Goal: Task Accomplishment & Management: Complete application form

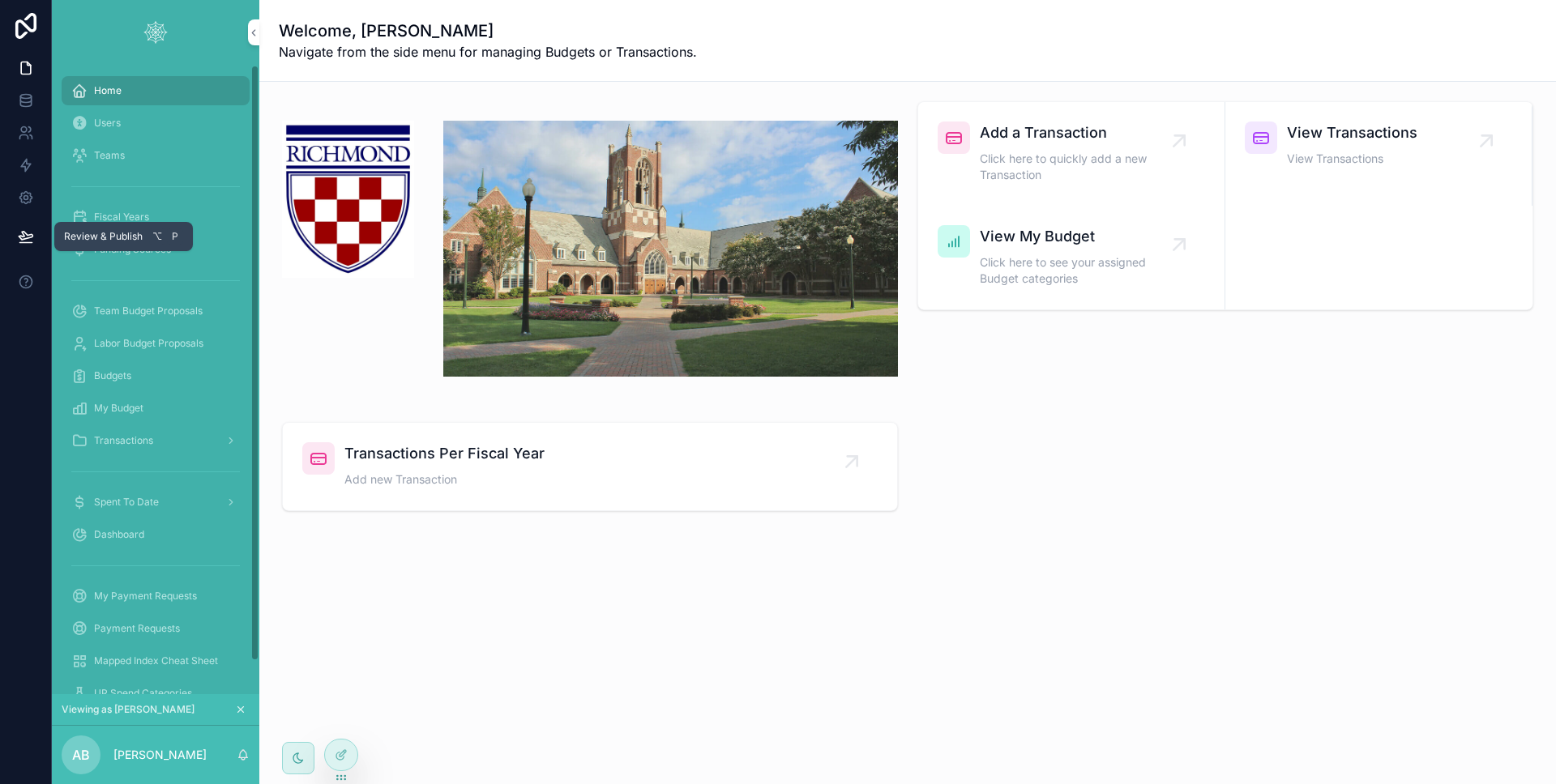
click at [25, 237] on icon at bounding box center [26, 237] width 16 height 16
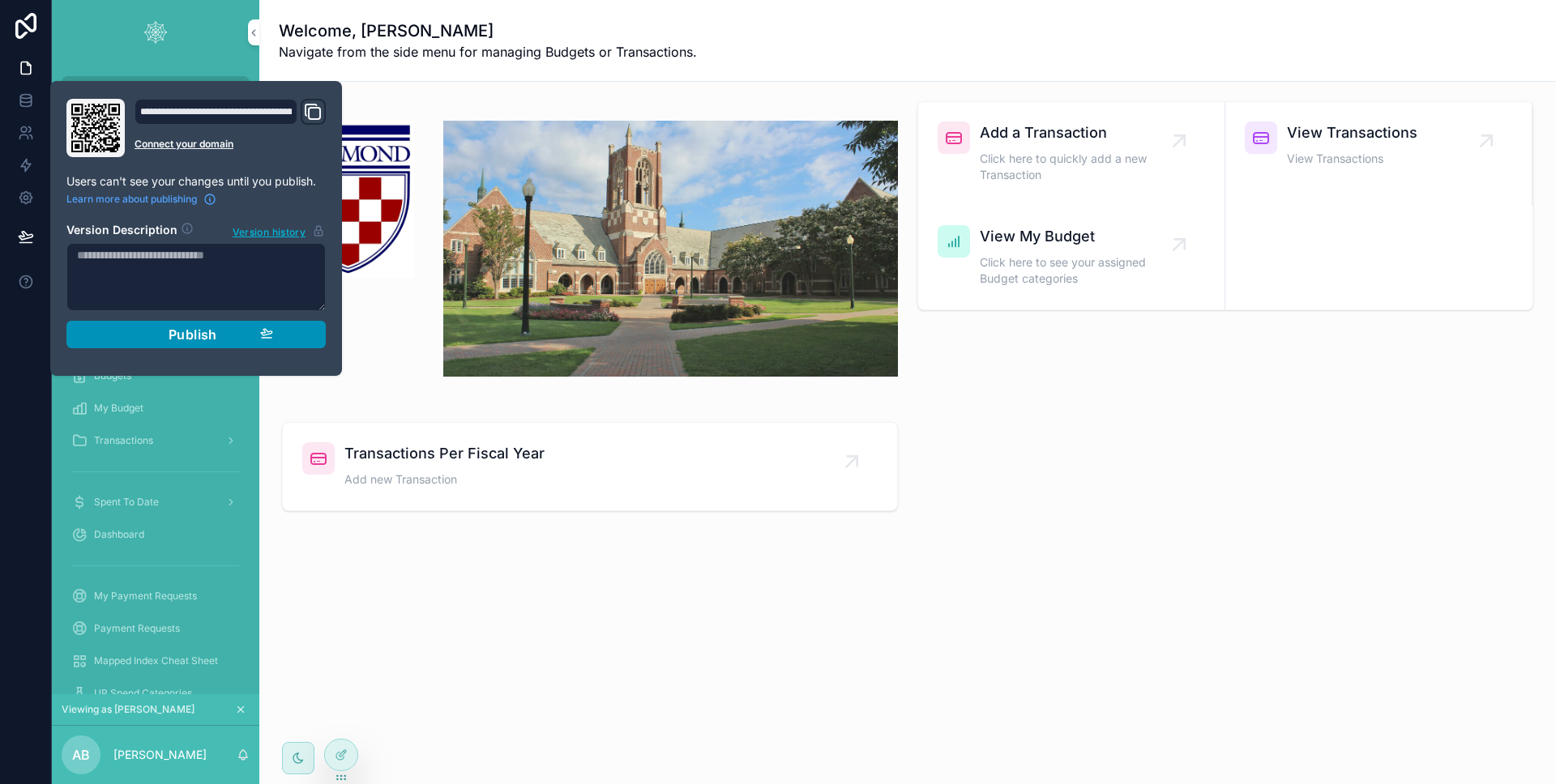
click at [147, 328] on div "Publish" at bounding box center [196, 335] width 154 height 16
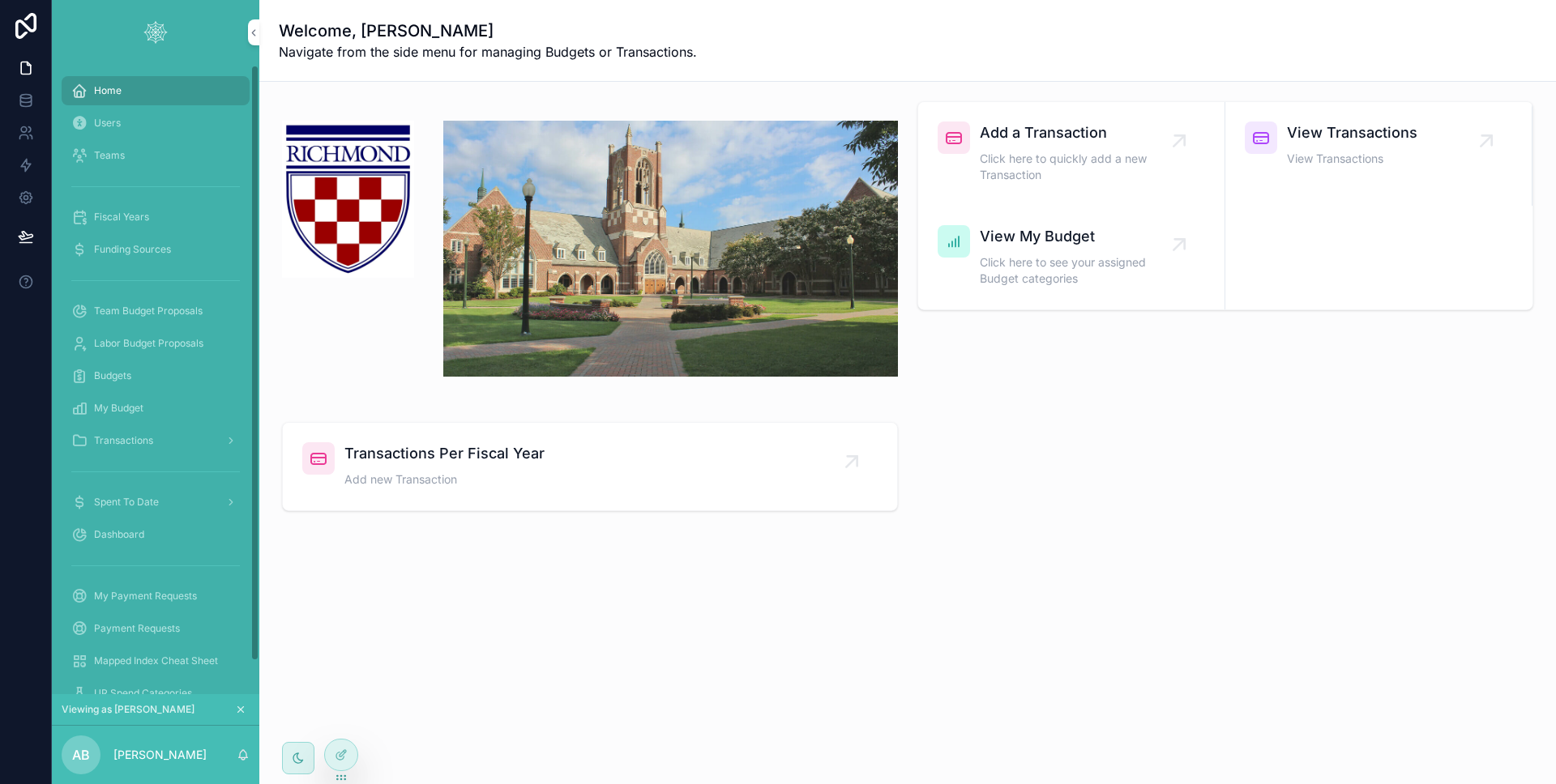
click at [418, 616] on div "Add a Transaction Click here to quickly add a new Transaction View Transactions…" at bounding box center [907, 351] width 1297 height 540
click at [140, 448] on div "Transactions" at bounding box center [156, 440] width 168 height 26
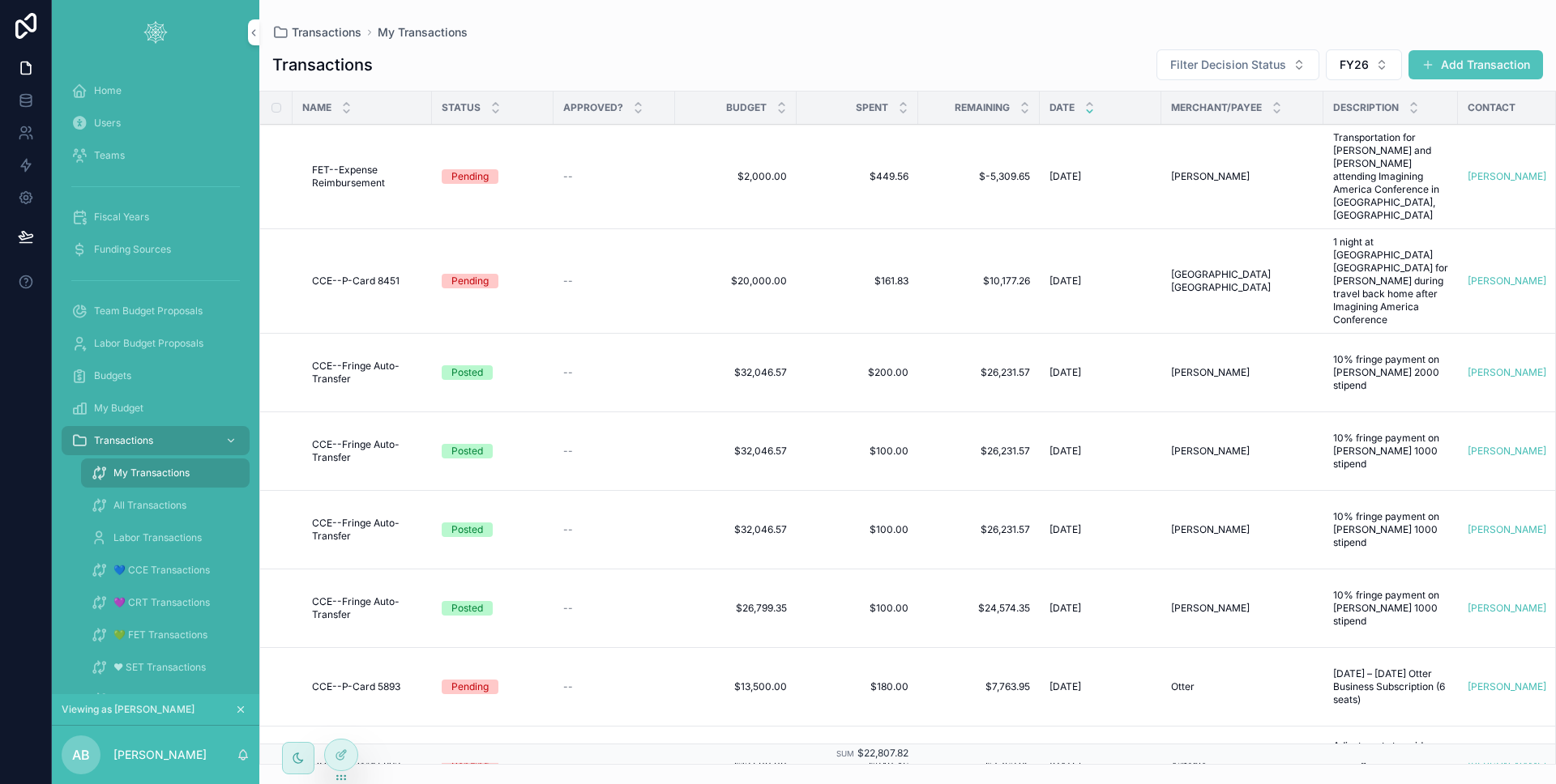
click at [351, 744] on td "scrollable content" at bounding box center [362, 754] width 139 height 20
click at [347, 745] on div at bounding box center [340, 755] width 32 height 31
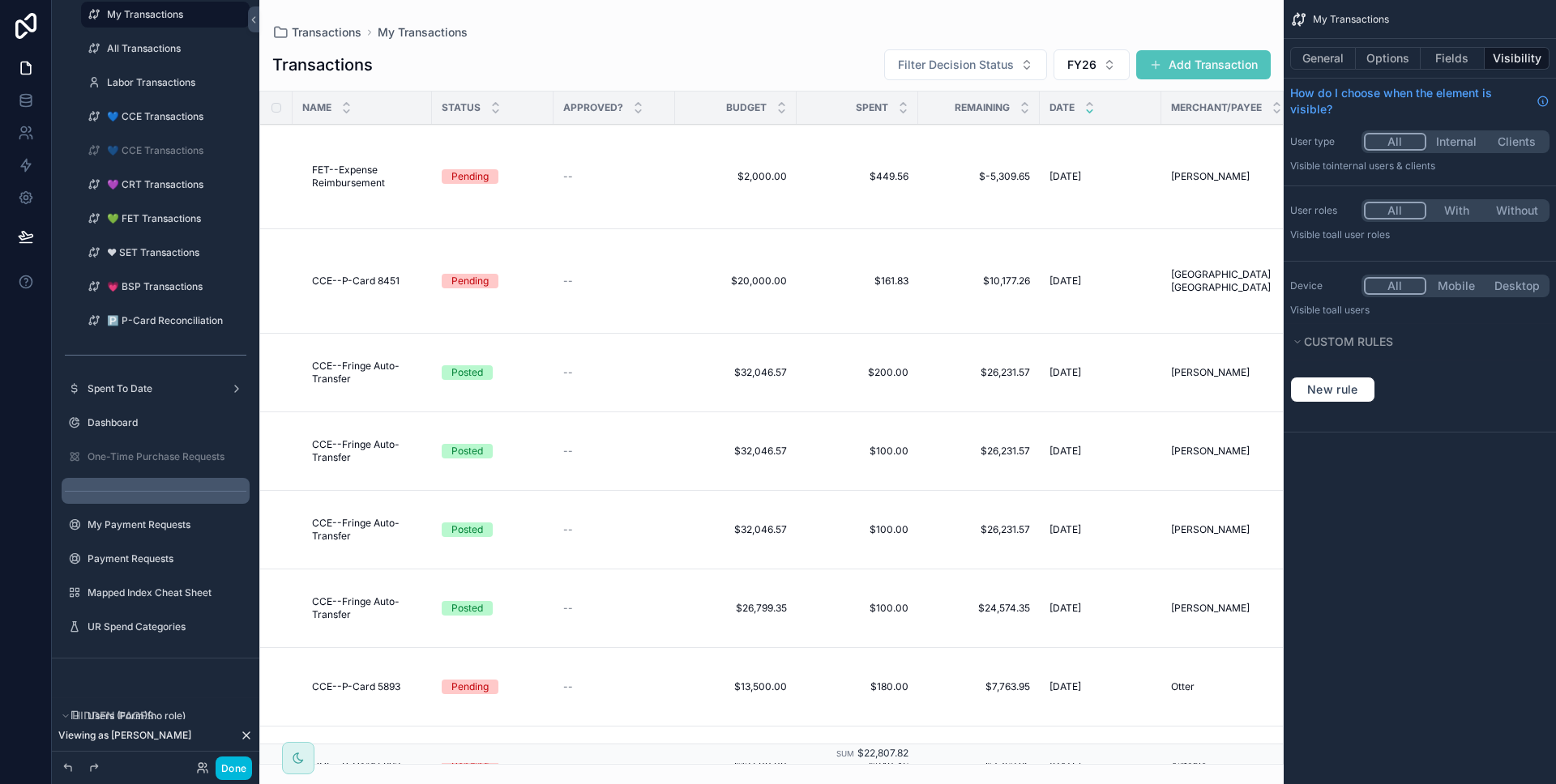
scroll to position [322, 0]
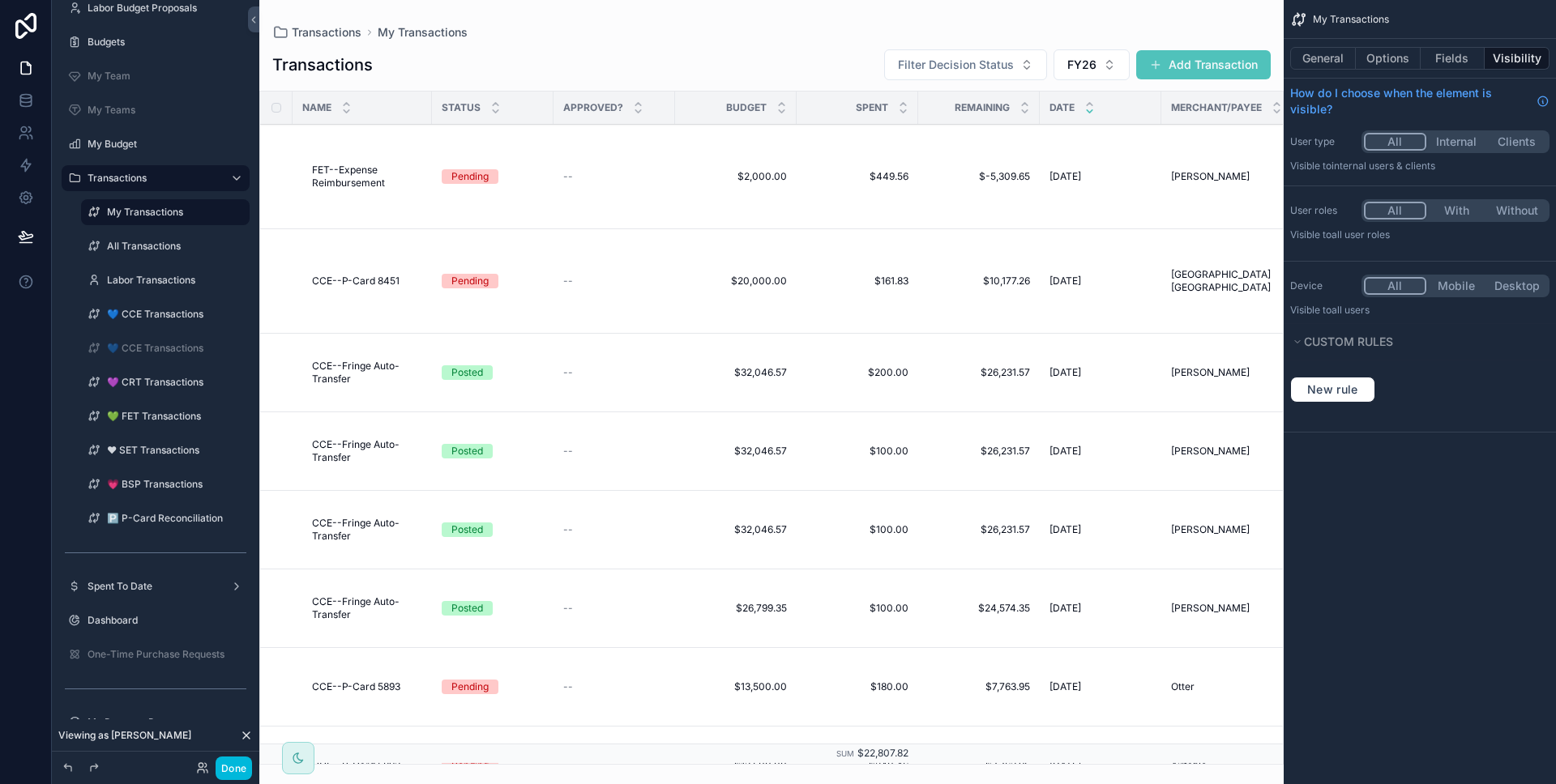
click at [137, 180] on label "Transactions" at bounding box center [153, 178] width 130 height 13
click at [148, 206] on label "My Transactions" at bounding box center [173, 212] width 133 height 13
click at [1244, 65] on div "scrollable content" at bounding box center [771, 392] width 1024 height 784
click at [1235, 62] on button "Add Transaction" at bounding box center [1203, 65] width 135 height 29
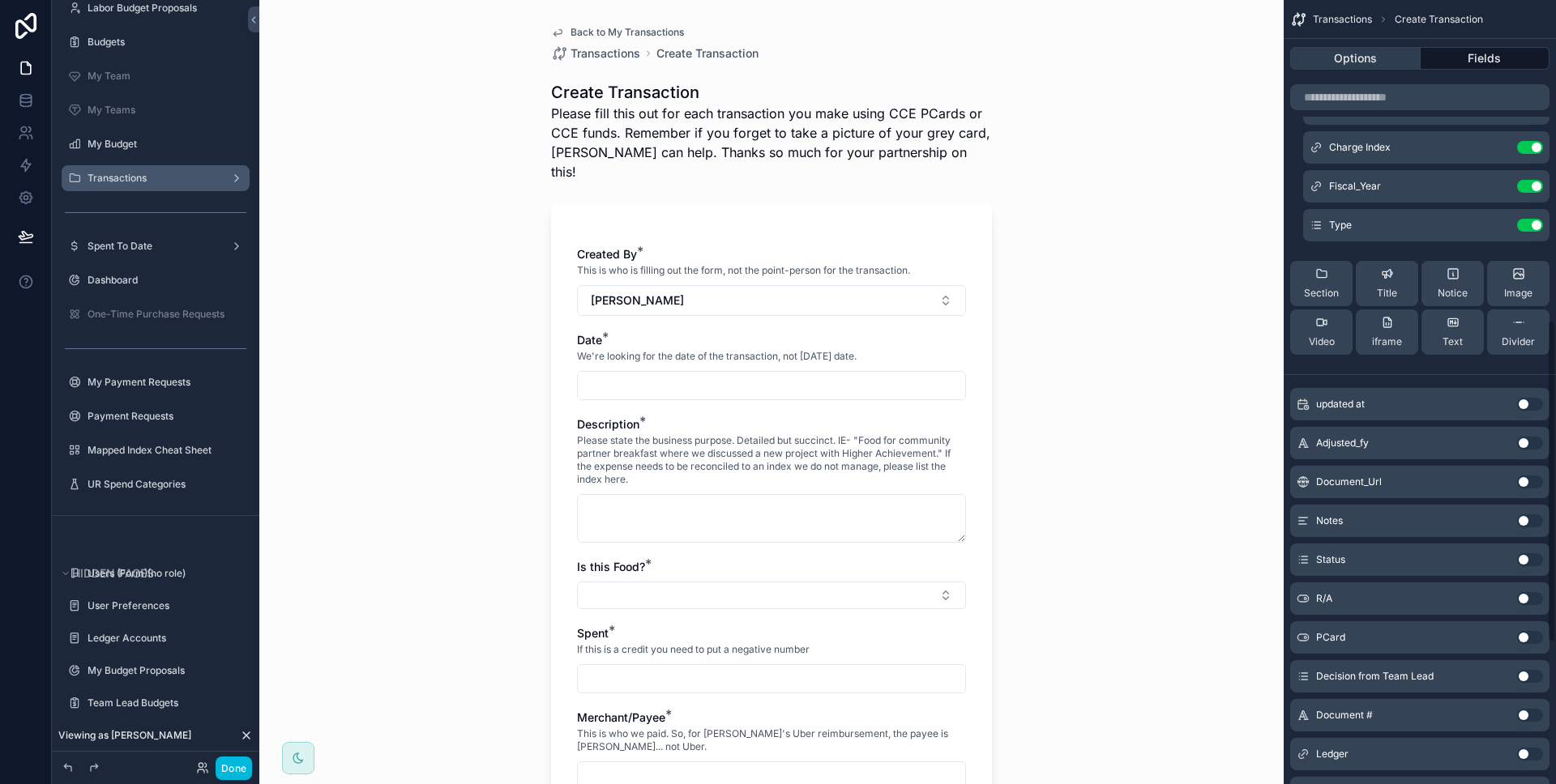
click at [1372, 53] on button "Options" at bounding box center [1355, 58] width 131 height 23
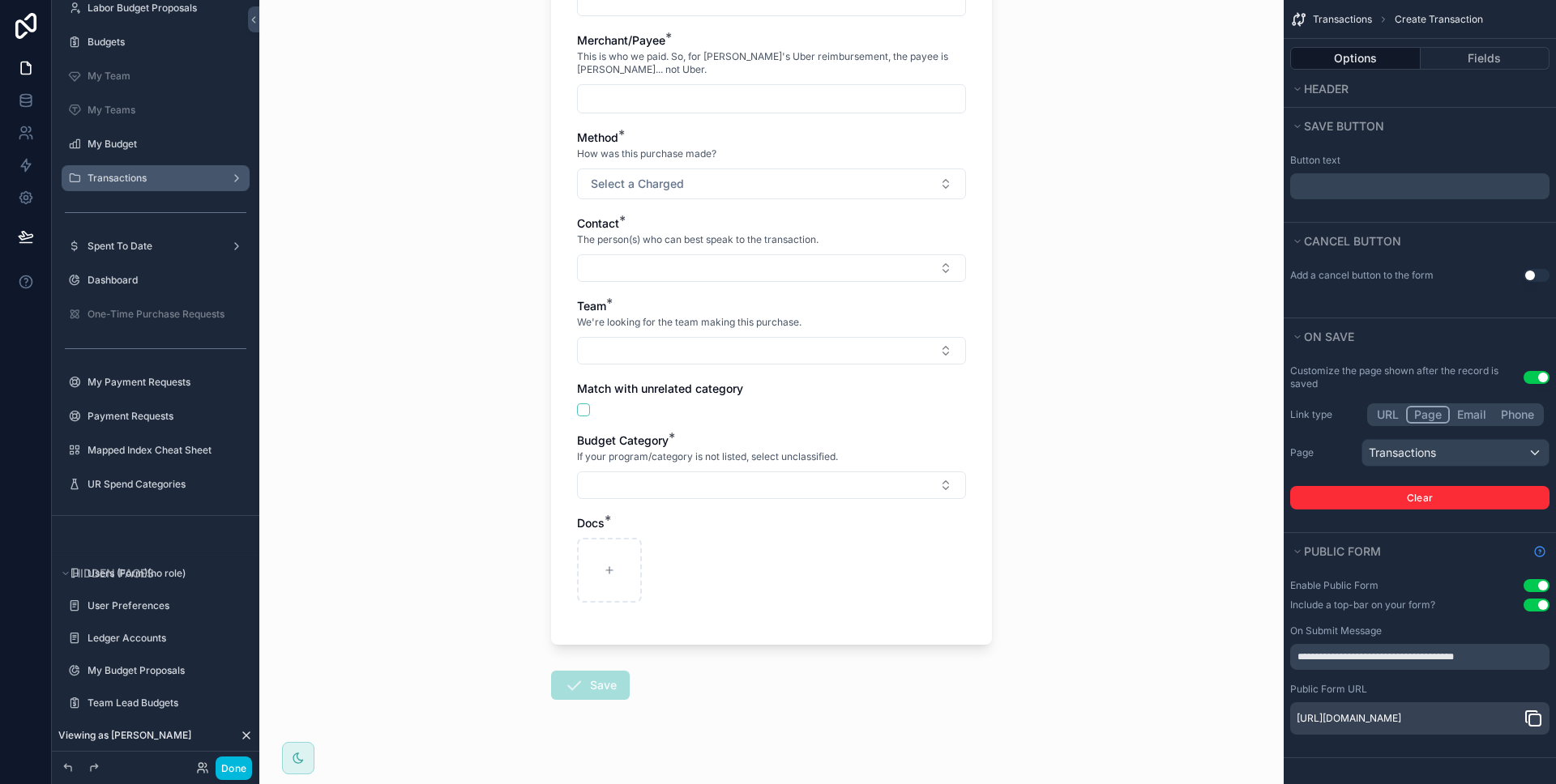
scroll to position [334, 0]
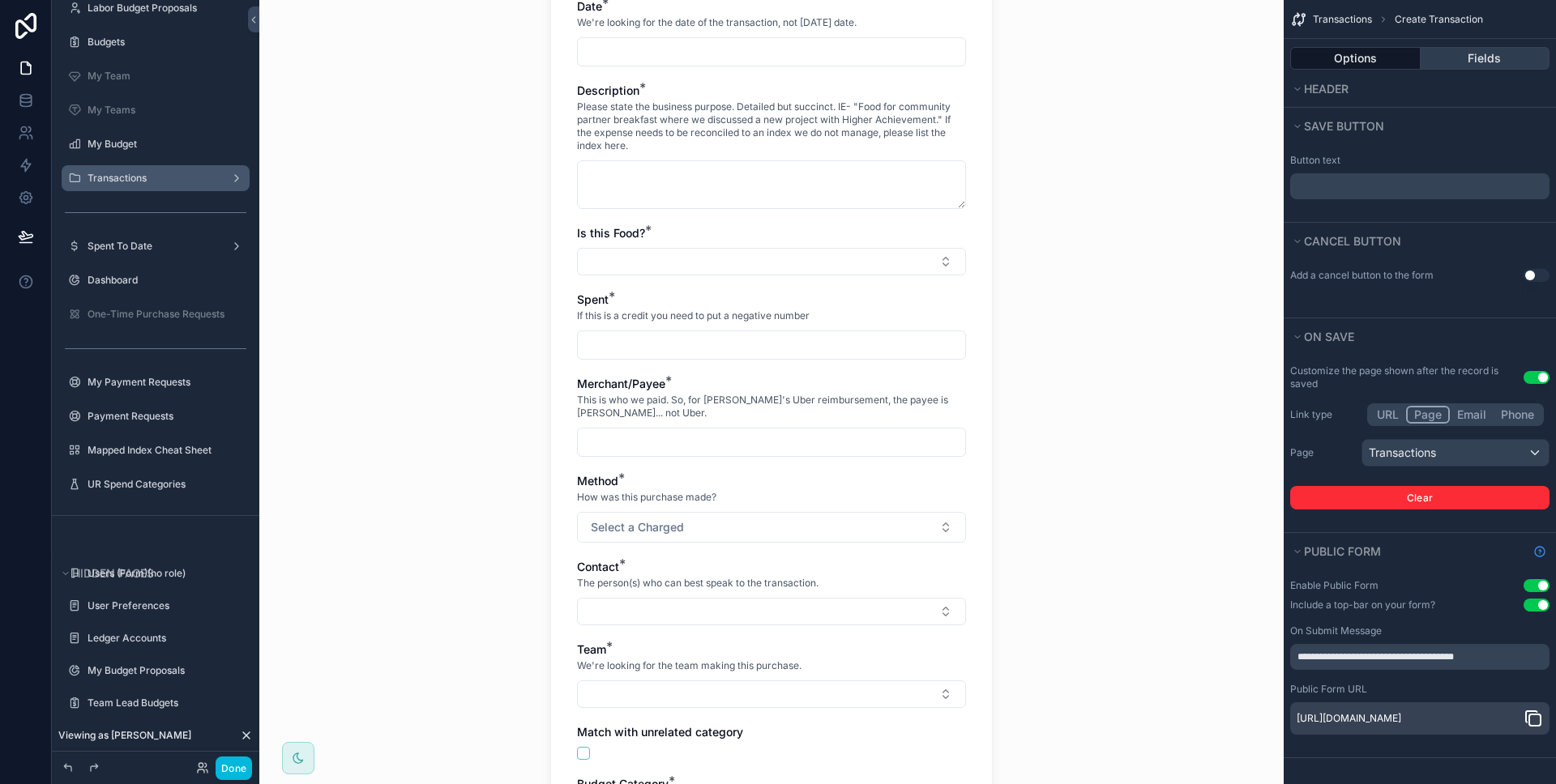
click at [1470, 56] on button "Fields" at bounding box center [1486, 58] width 130 height 23
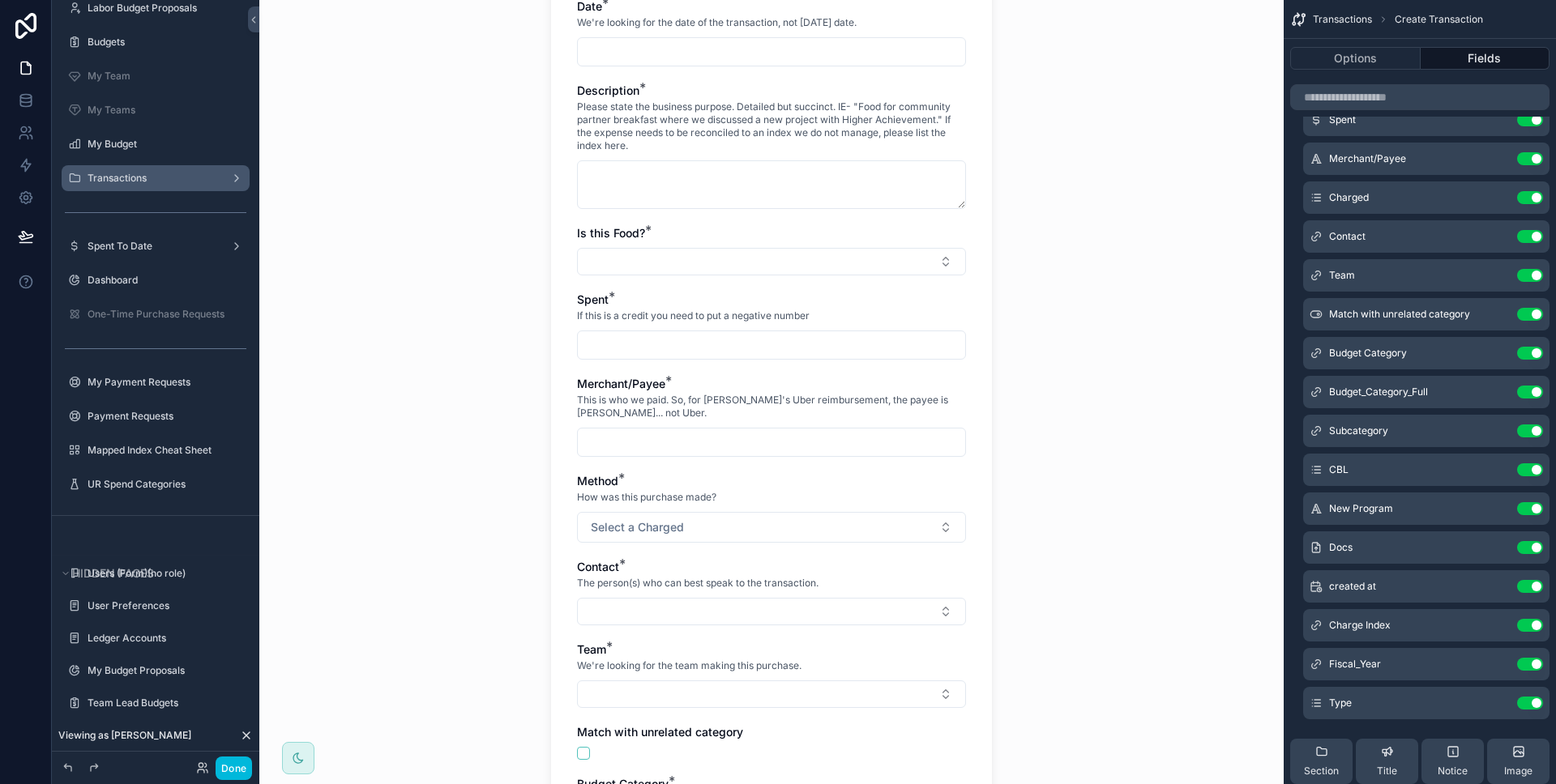
click at [0, 0] on icon "scrollable content" at bounding box center [0, 0] width 0 height 0
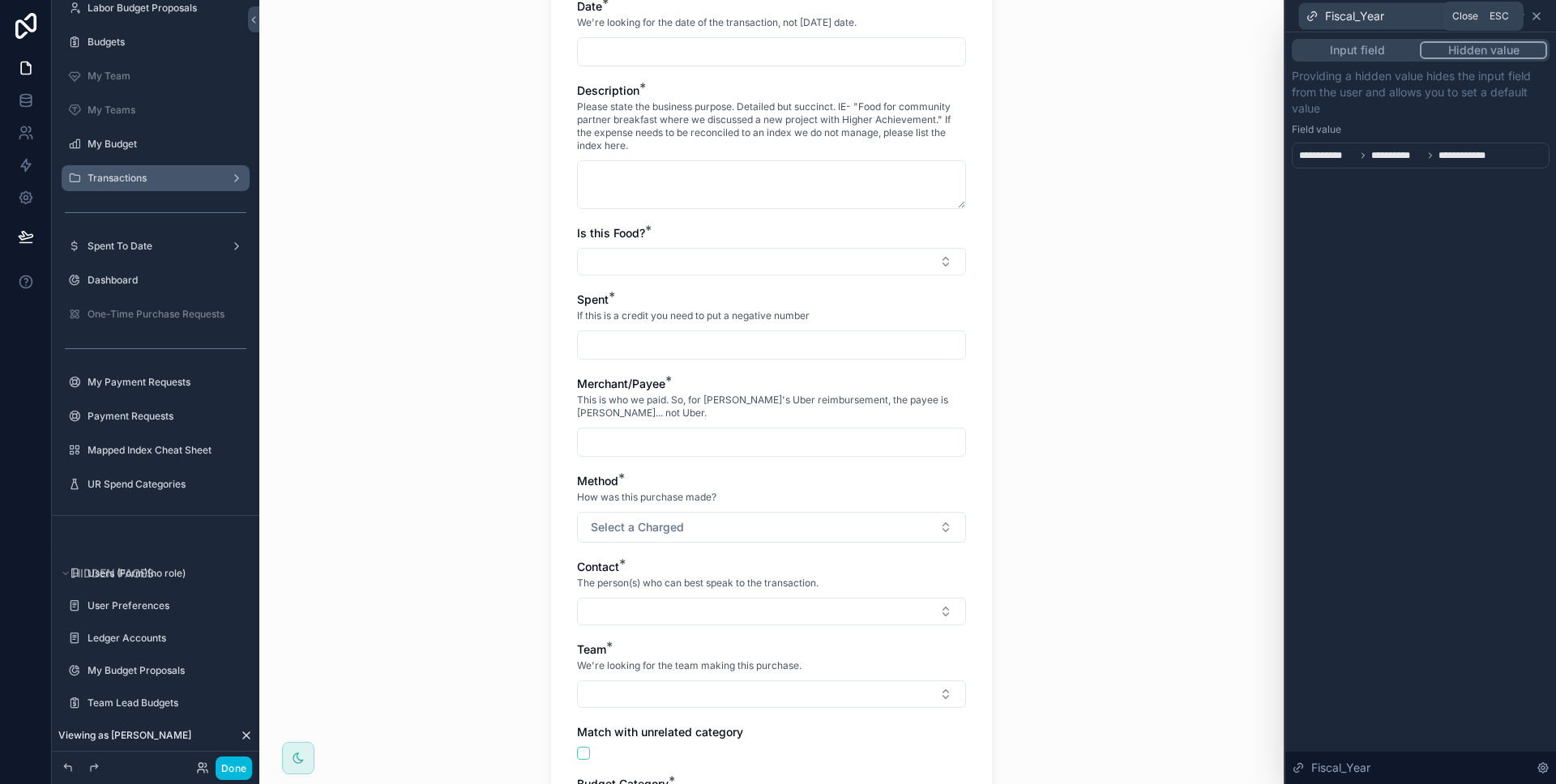
click at [1538, 21] on icon at bounding box center [1536, 16] width 13 height 13
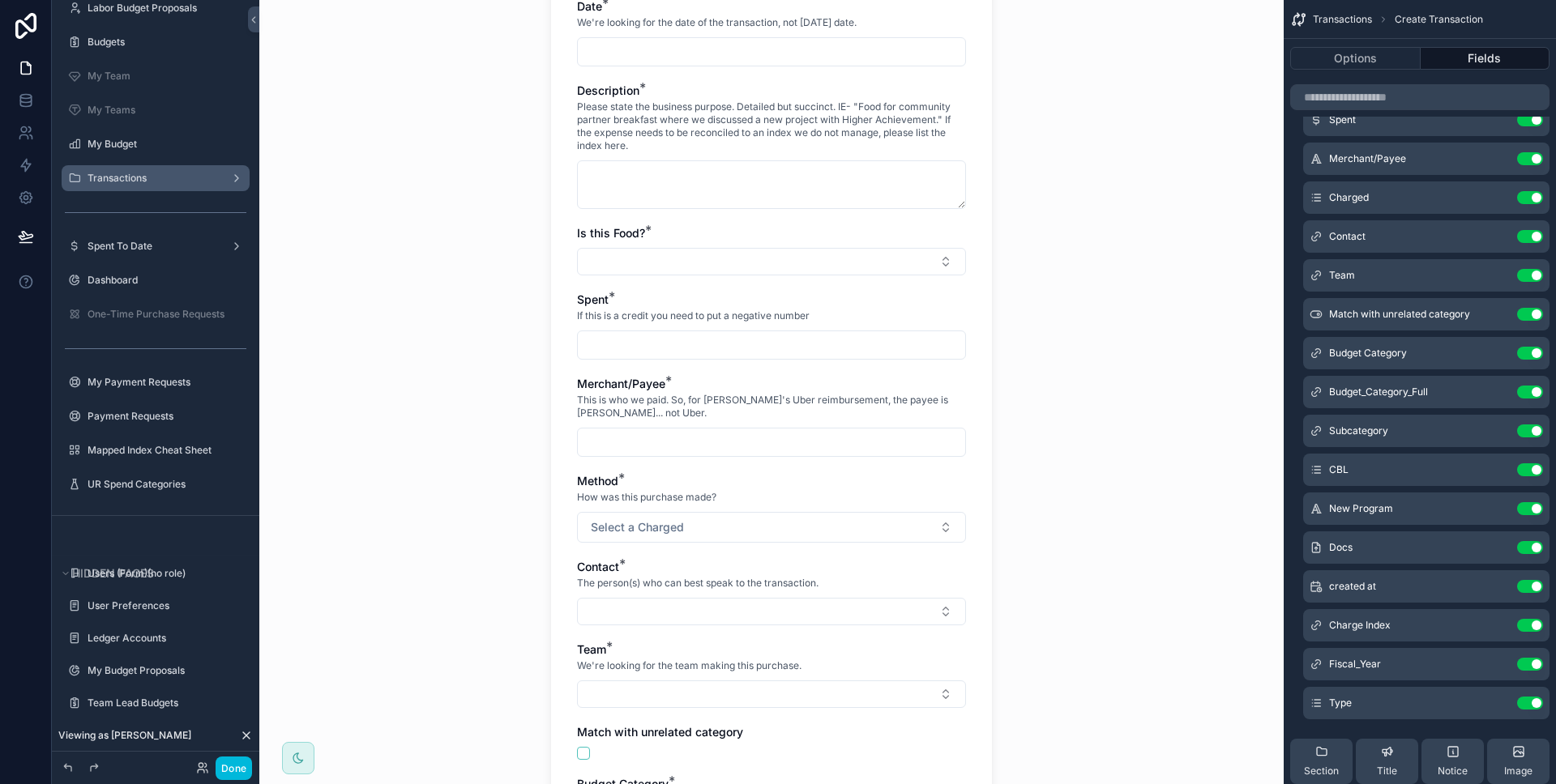
scroll to position [17, 0]
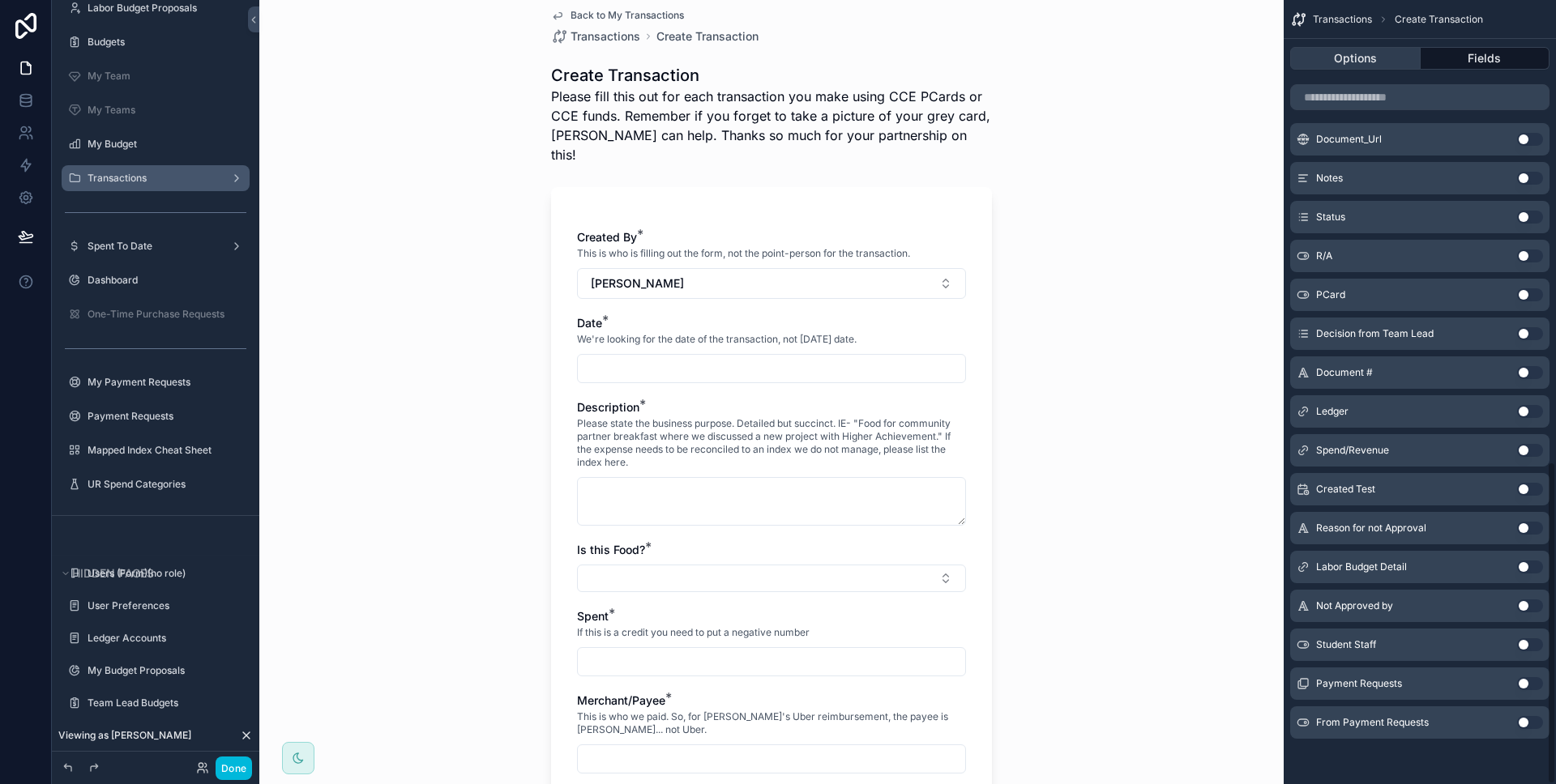
click at [1390, 69] on button "Options" at bounding box center [1355, 58] width 131 height 23
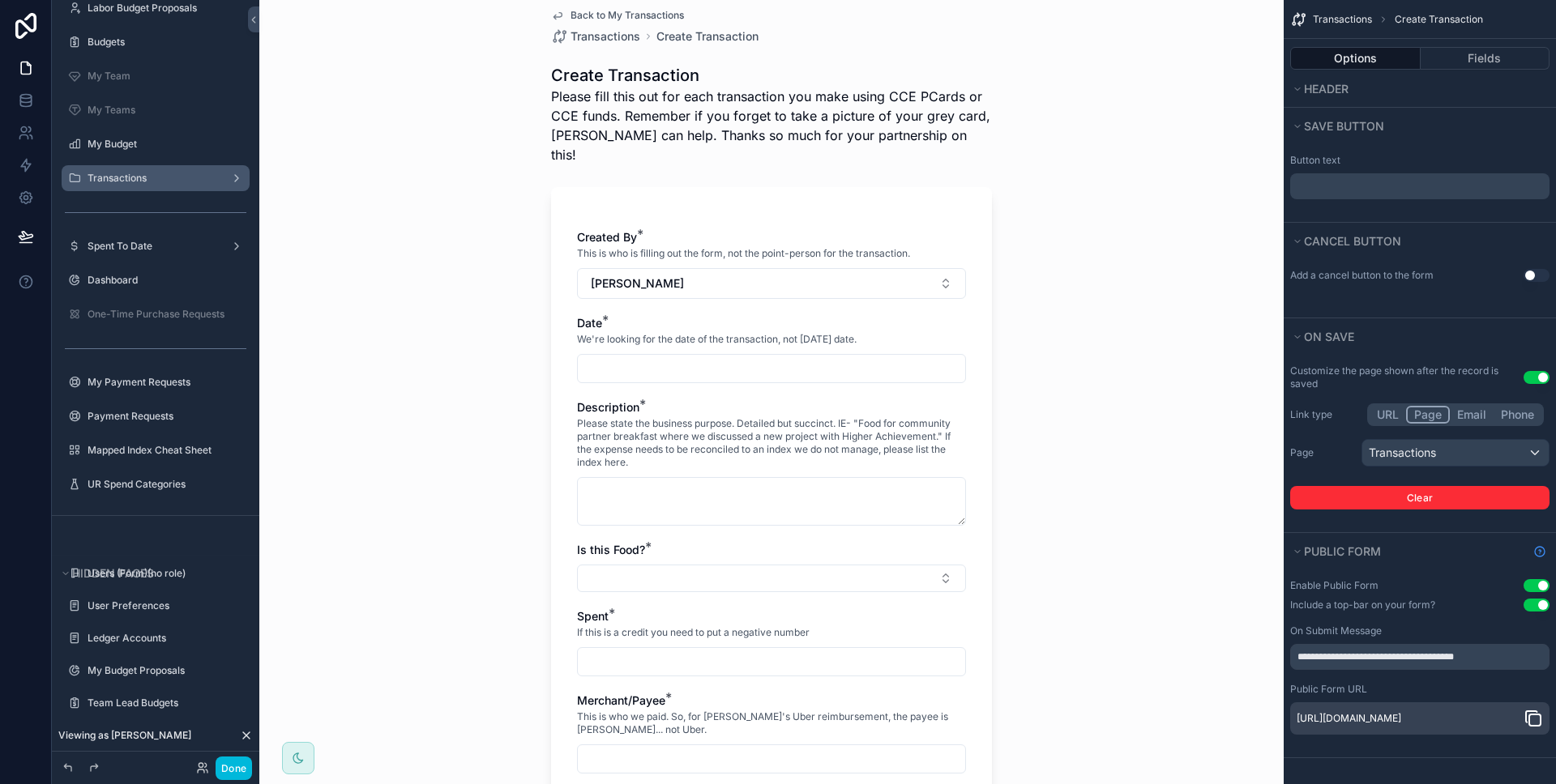
click at [1528, 719] on icon "scrollable content" at bounding box center [1532, 718] width 19 height 19
click at [240, 759] on button "Done" at bounding box center [233, 768] width 37 height 24
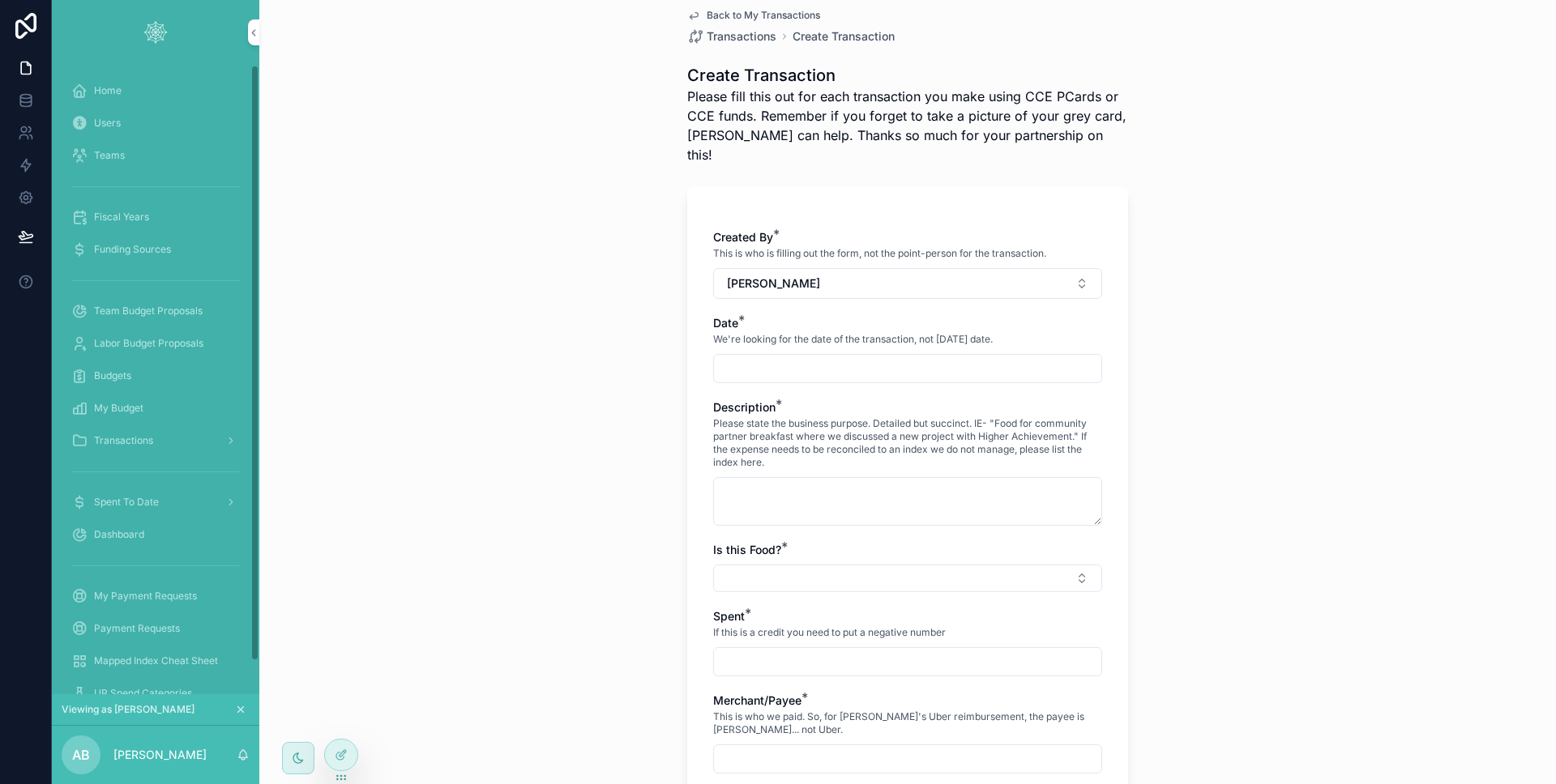
scroll to position [0, 0]
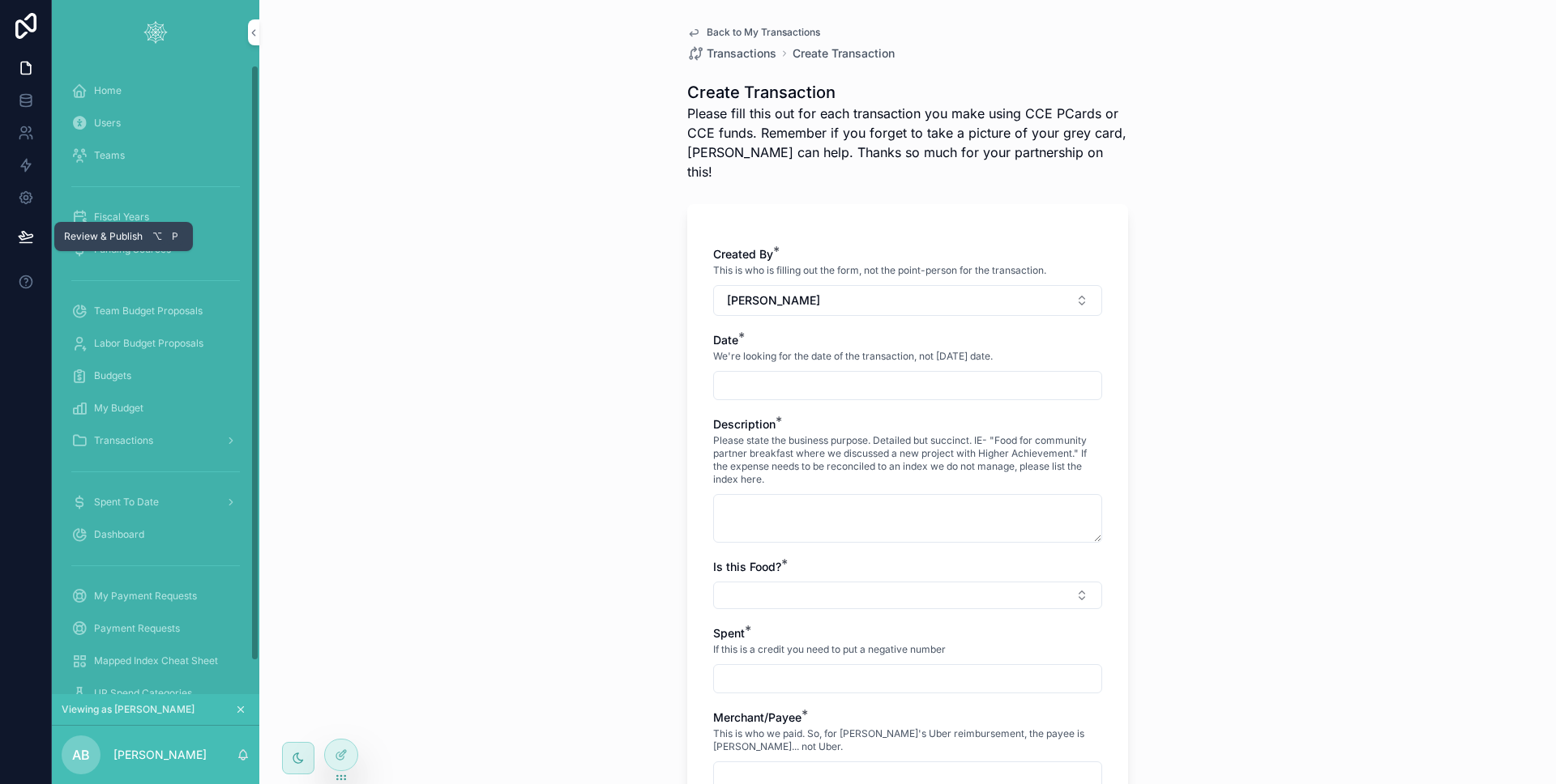
click at [13, 235] on button at bounding box center [26, 237] width 36 height 46
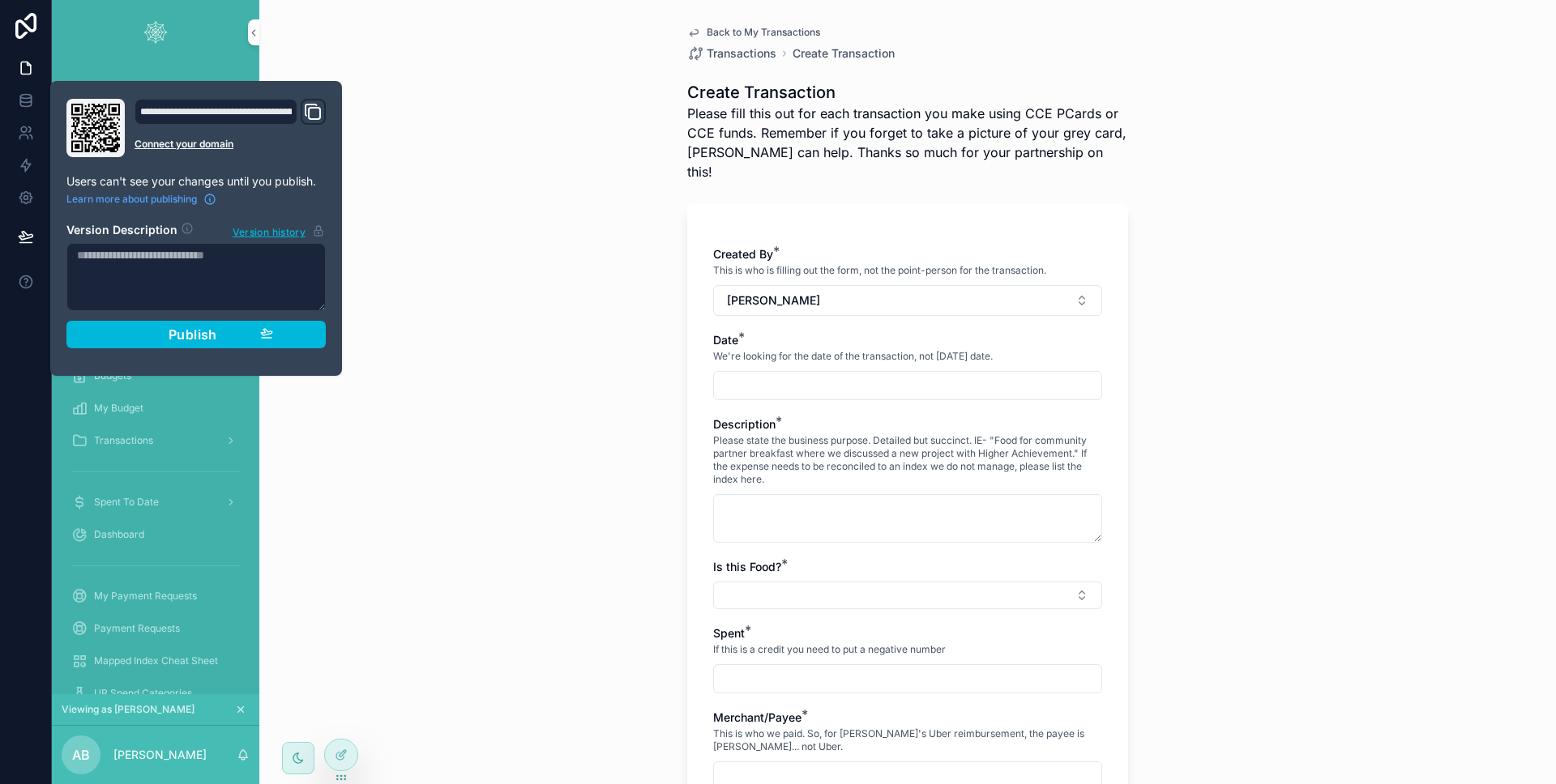
click at [136, 349] on div "**********" at bounding box center [196, 228] width 272 height 259
click at [138, 346] on button "Publish" at bounding box center [196, 335] width 259 height 27
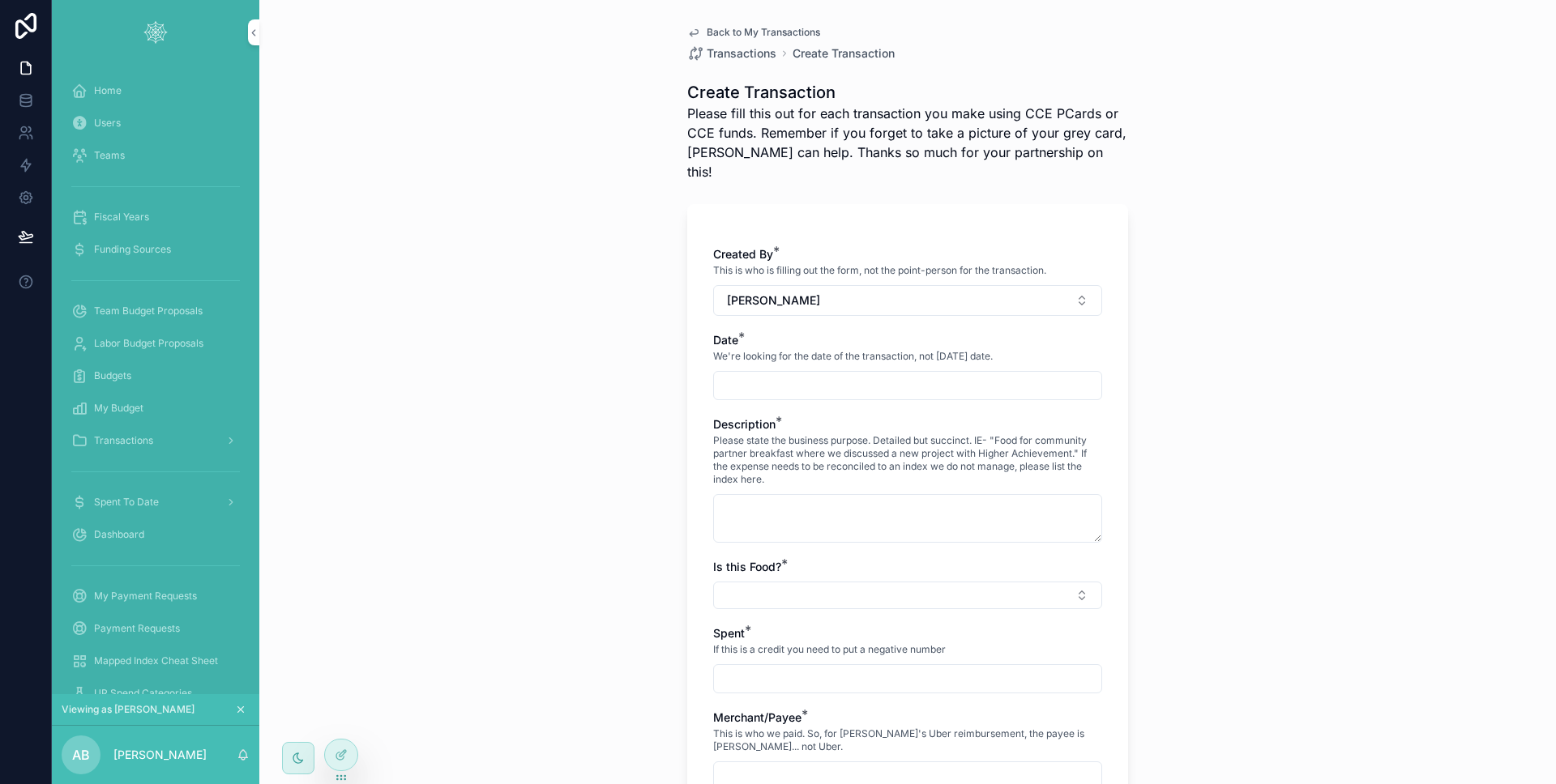
click at [505, 321] on div "Back to My Transactions Transactions Create Transaction Create Transaction Plea…" at bounding box center [907, 392] width 1297 height 784
click at [0, 0] on div at bounding box center [0, 0] width 0 height 0
click at [0, 0] on icon at bounding box center [0, 0] width 0 height 0
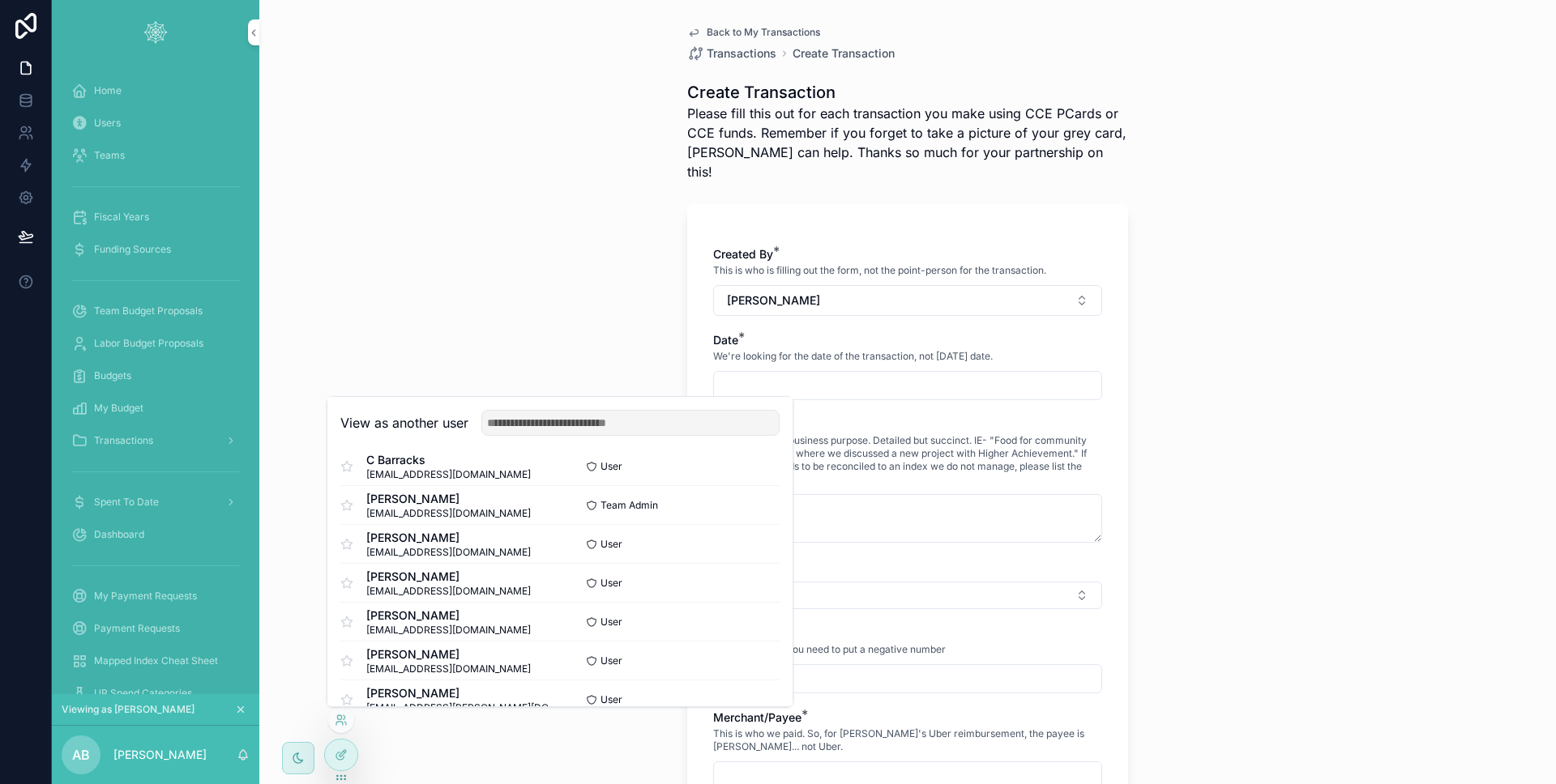
scroll to position [75, 0]
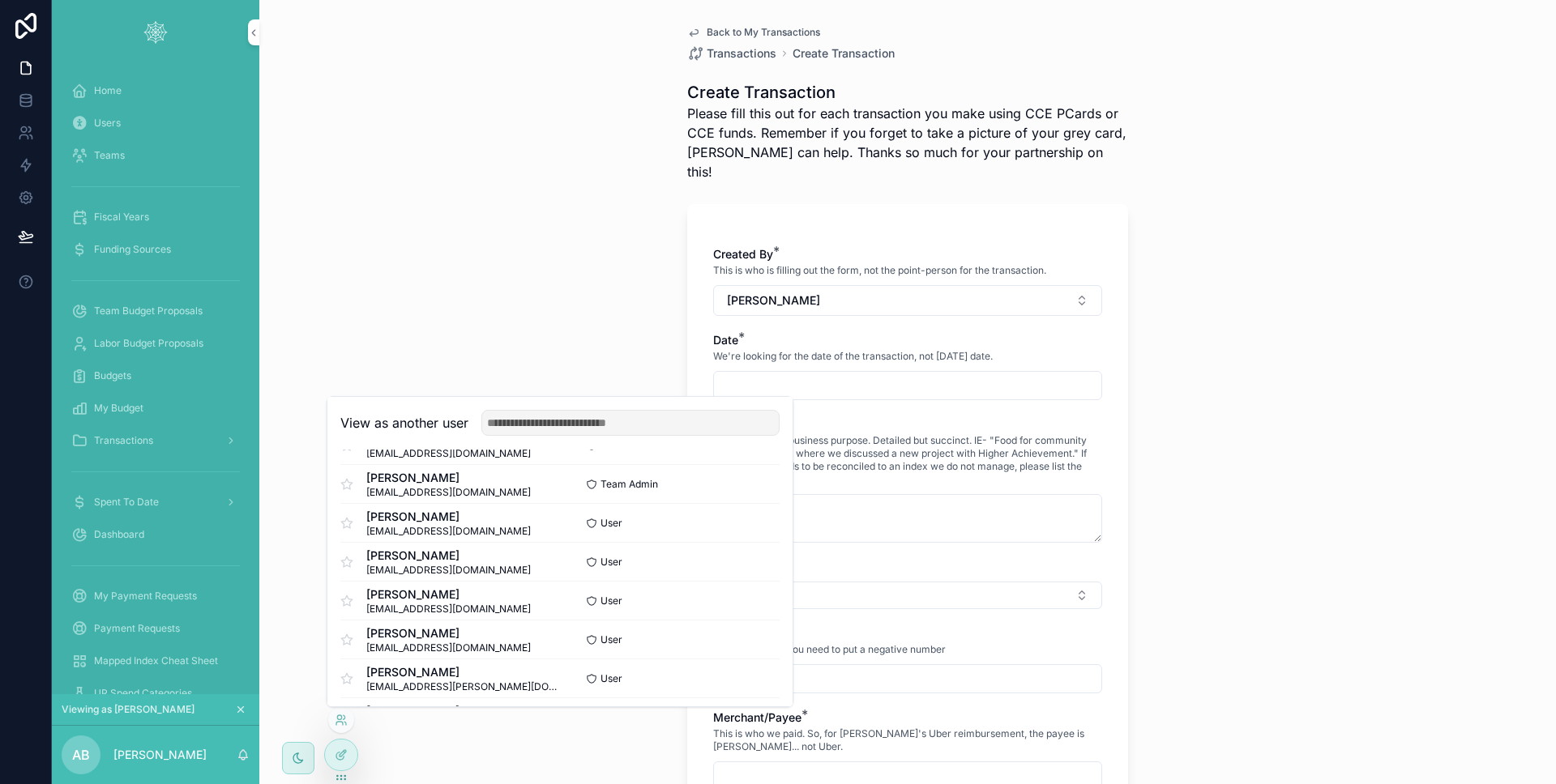
click at [0, 0] on button "Select" at bounding box center [0, 0] width 0 height 0
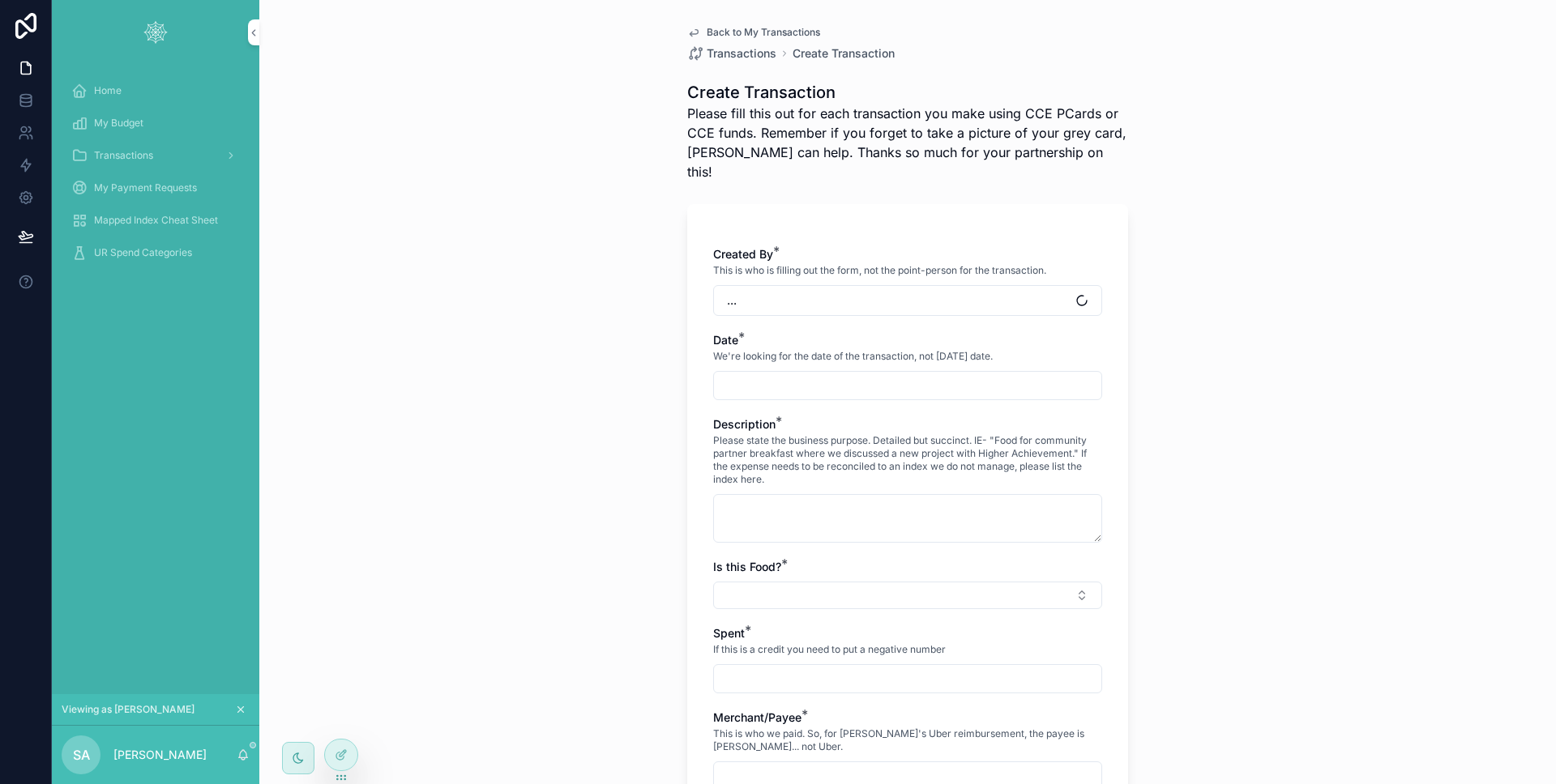
click at [566, 409] on div "Back to My Transactions Transactions Create Transaction Create Transaction Plea…" at bounding box center [907, 392] width 1297 height 784
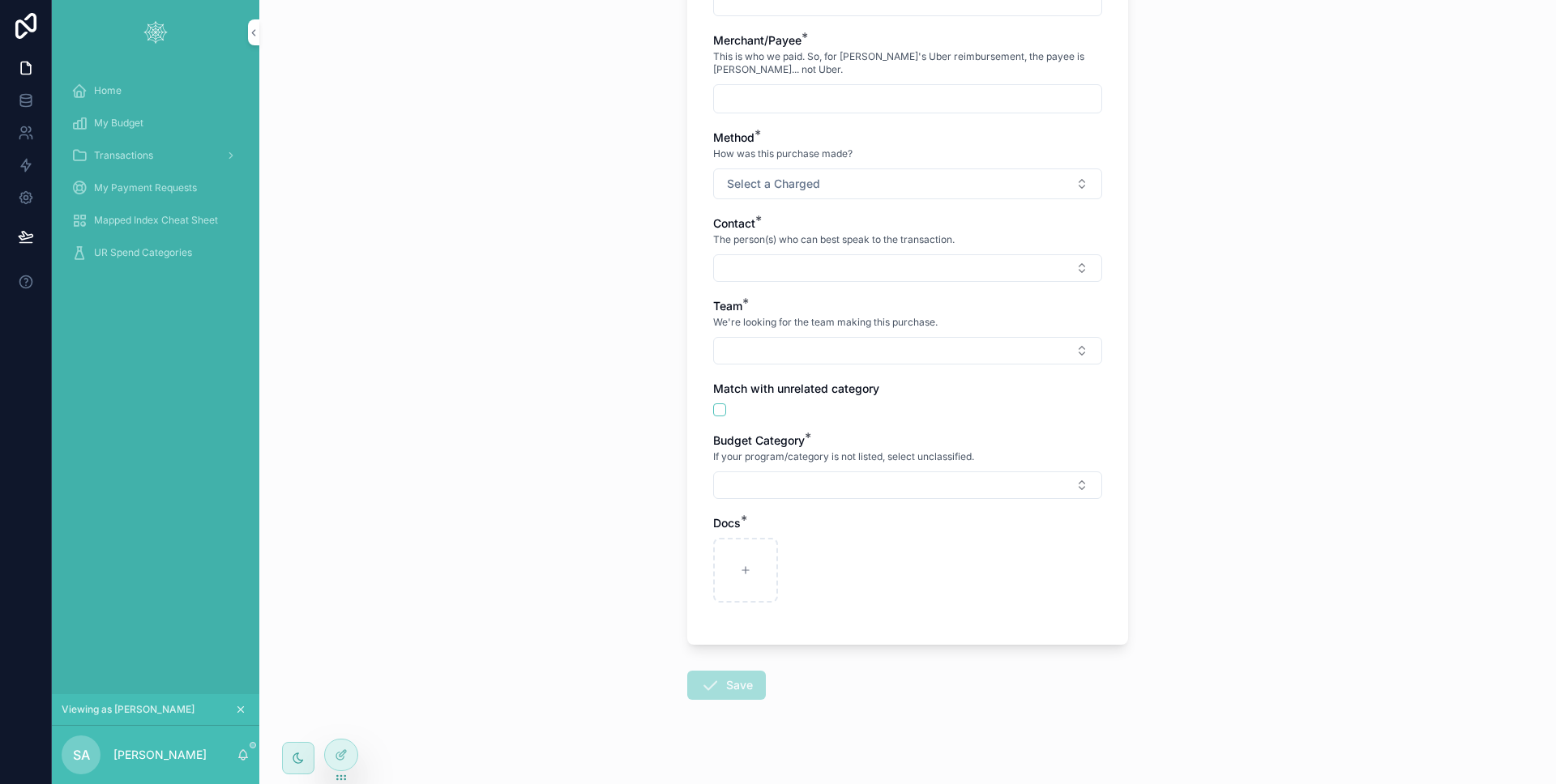
scroll to position [11, 0]
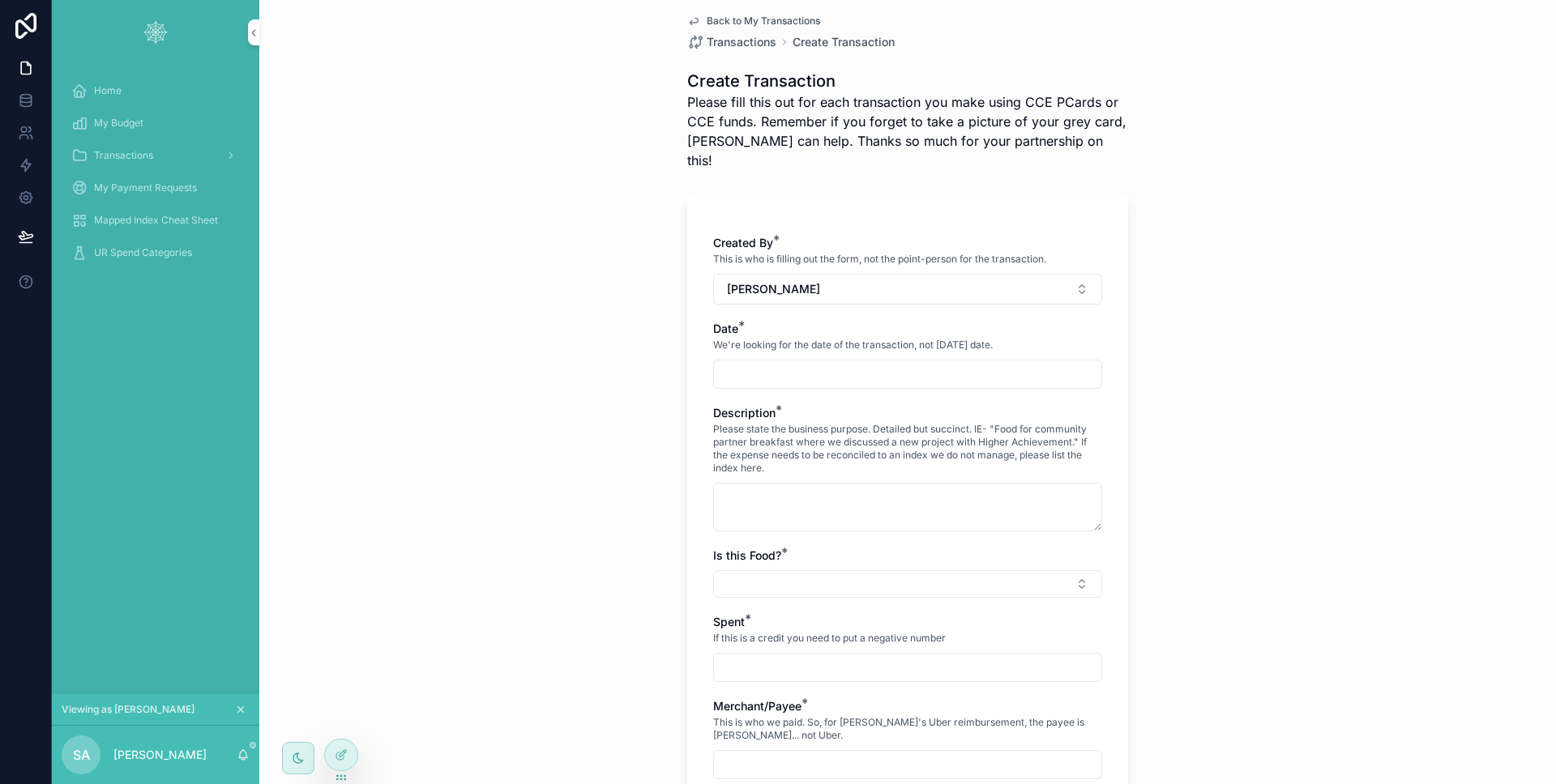
click at [799, 363] on input "scrollable content" at bounding box center [907, 374] width 387 height 23
click at [936, 520] on button "9" at bounding box center [931, 523] width 29 height 29
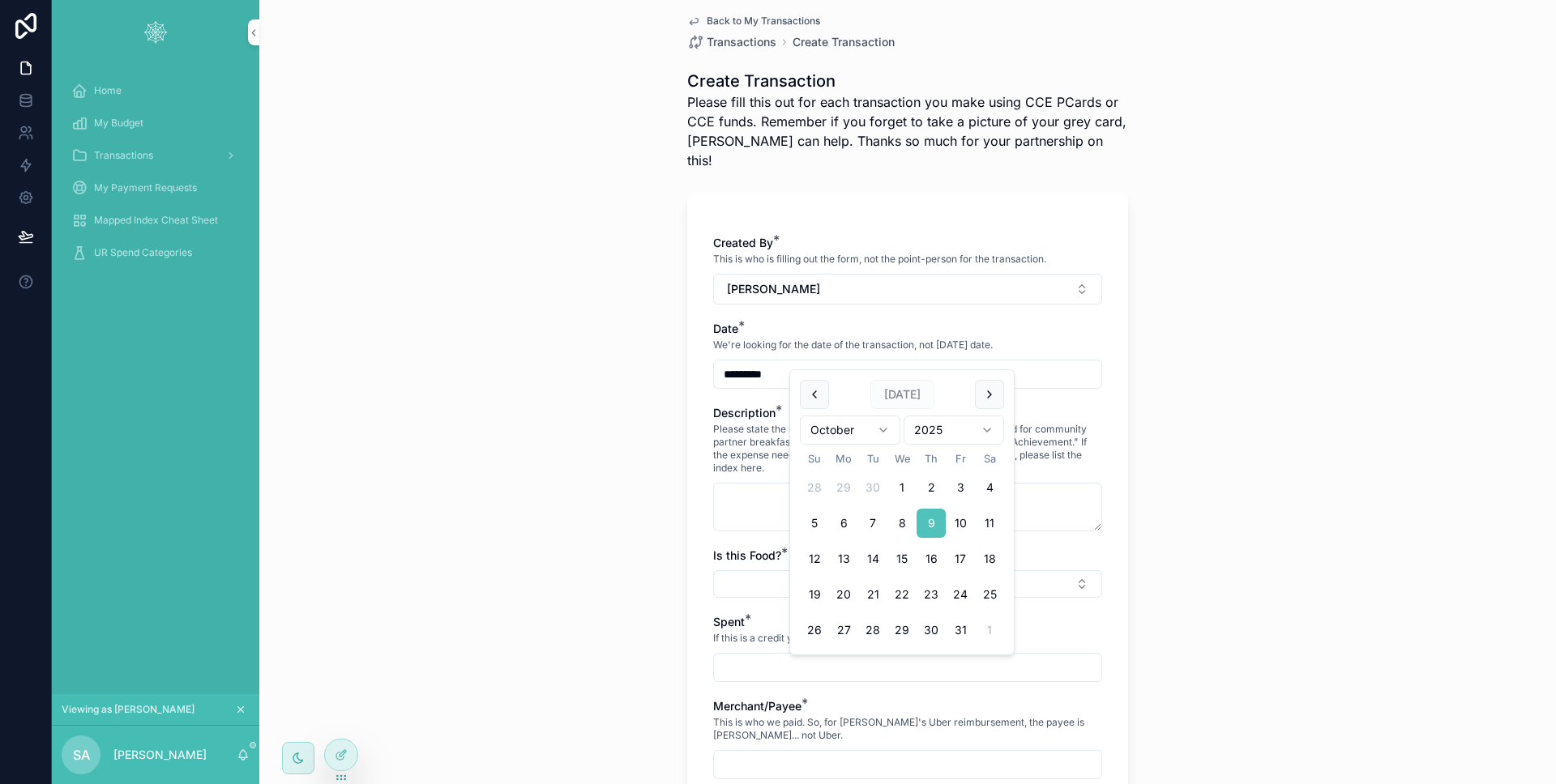
type input "*********"
click at [760, 483] on textarea "scrollable content" at bounding box center [907, 507] width 389 height 48
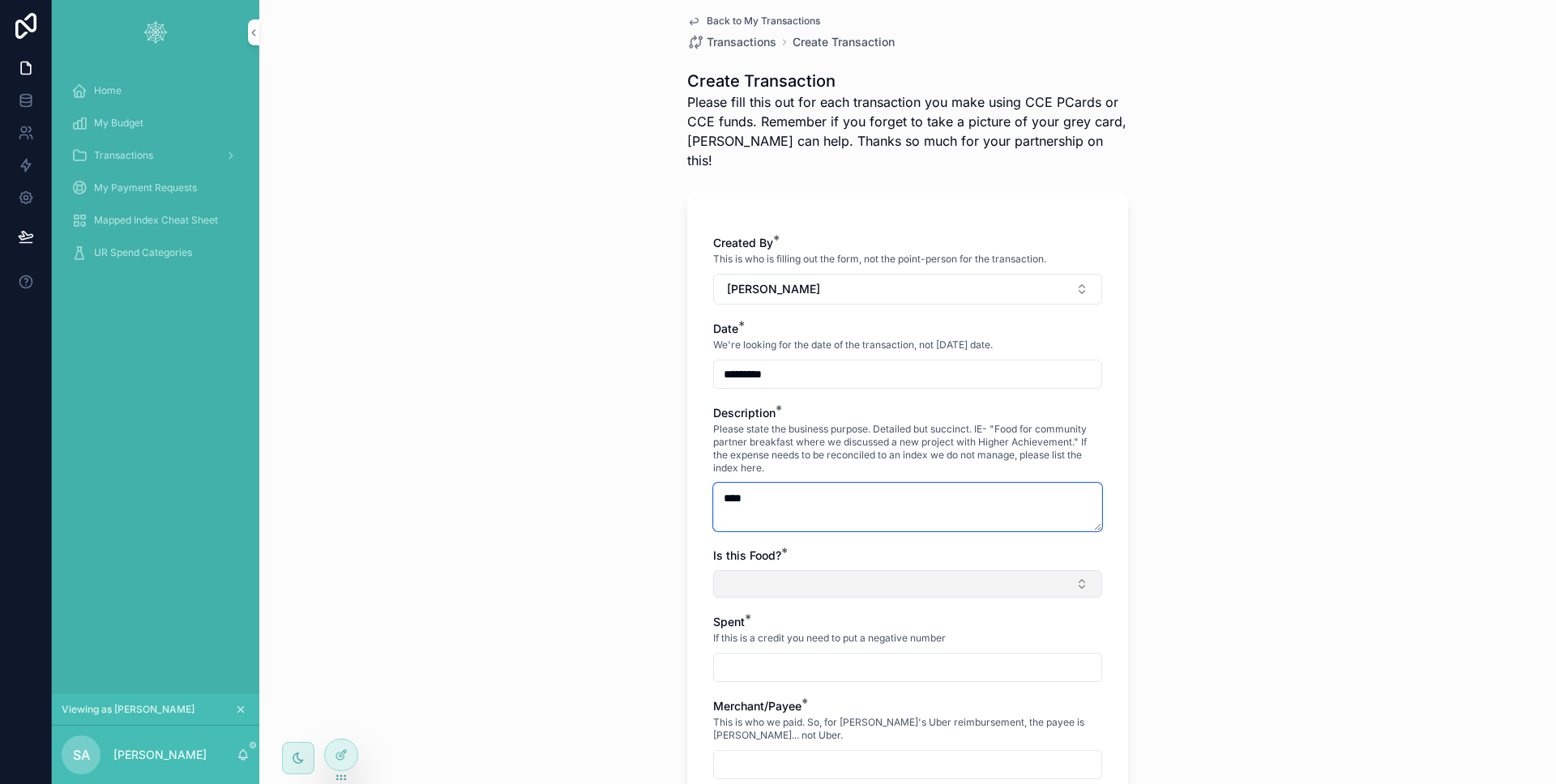
type textarea "****"
click at [786, 570] on button "Select Button" at bounding box center [907, 584] width 389 height 27
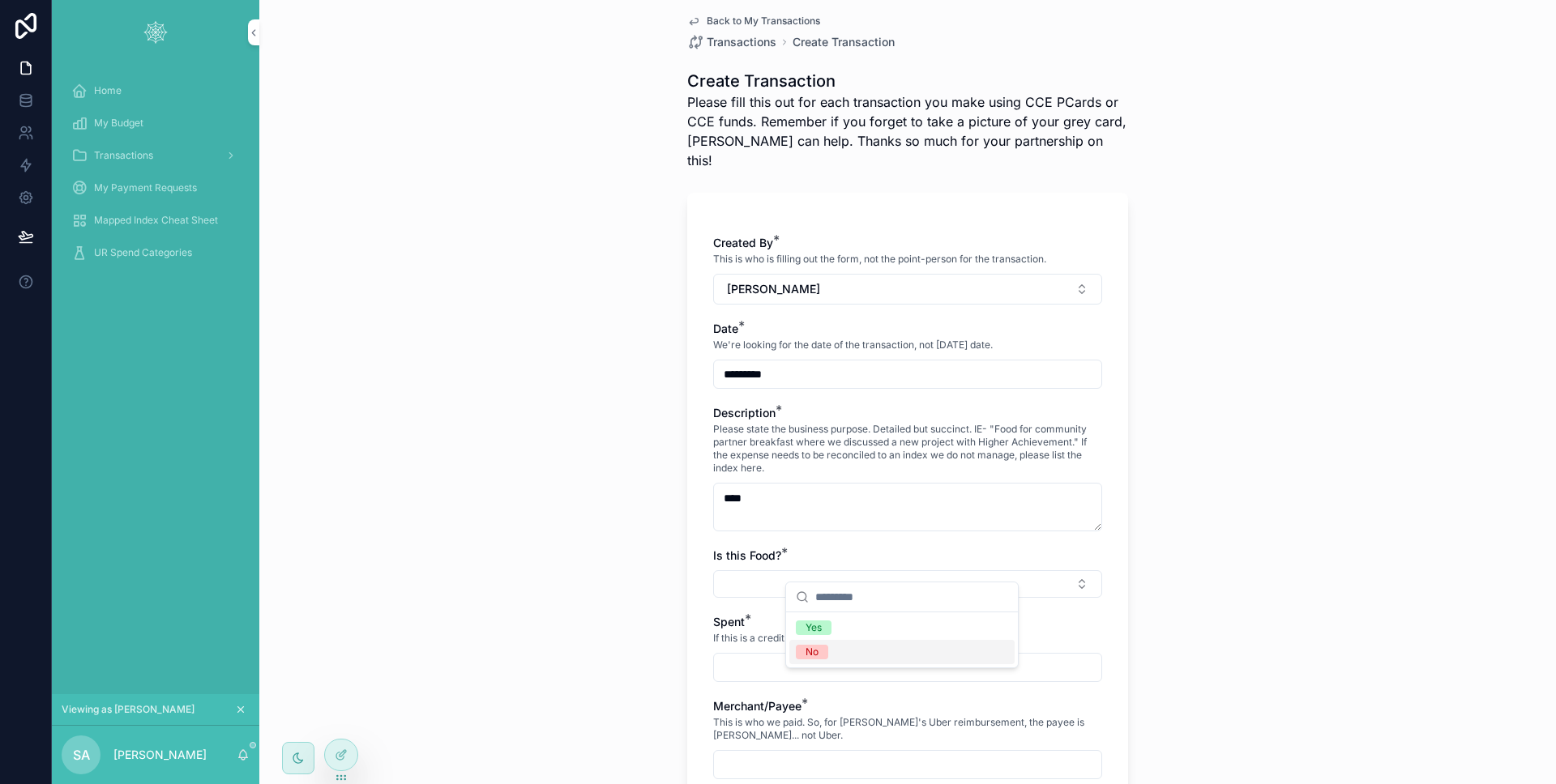
click at [815, 653] on div "No" at bounding box center [812, 652] width 13 height 15
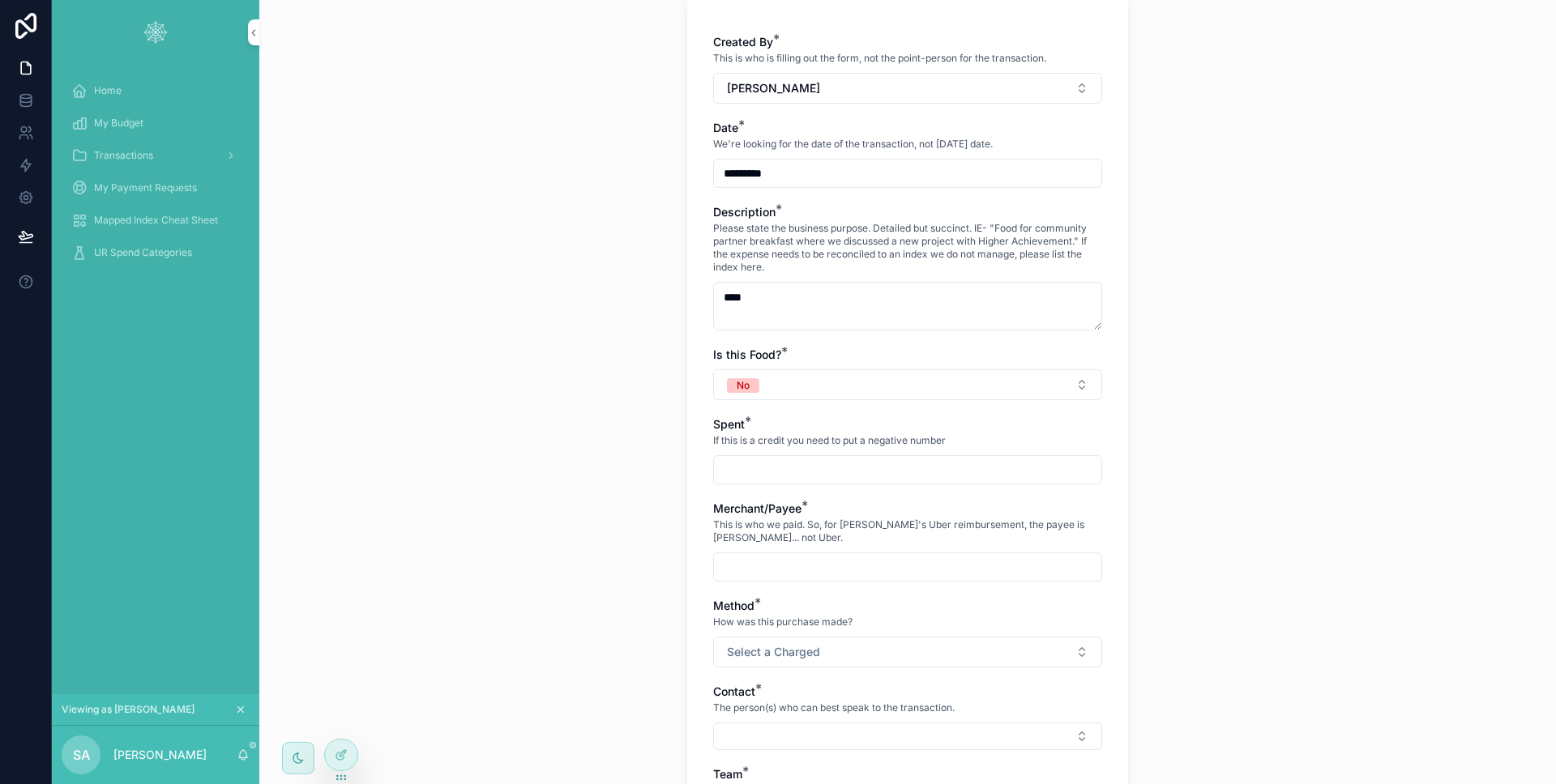
click at [770, 463] on div "scrollable content" at bounding box center [907, 470] width 389 height 29
click at [771, 458] on input "scrollable content" at bounding box center [907, 469] width 387 height 23
type input "******"
drag, startPoint x: 649, startPoint y: 490, endPoint x: 764, endPoint y: 532, distance: 122.4
click at [651, 491] on div "Back to My Transactions Transactions Create Transaction Create Transaction Plea…" at bounding box center [907, 179] width 1297 height 784
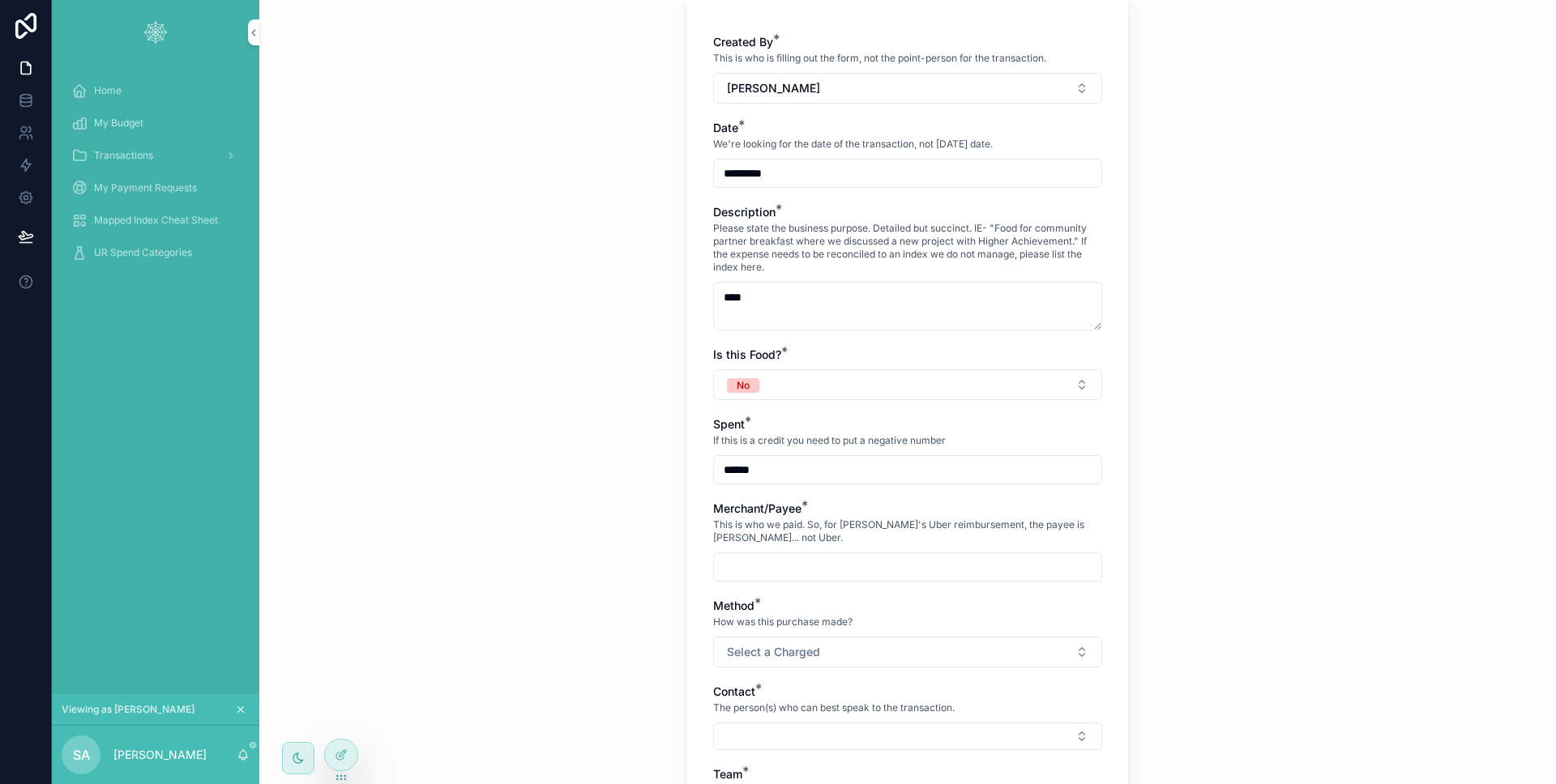
click at [764, 532] on div "Merchant/Payee * This is who we paid. So, for Jamie's Uber reimbursement, the p…" at bounding box center [907, 541] width 389 height 81
click at [767, 555] on input "scrollable content" at bounding box center [907, 566] width 387 height 23
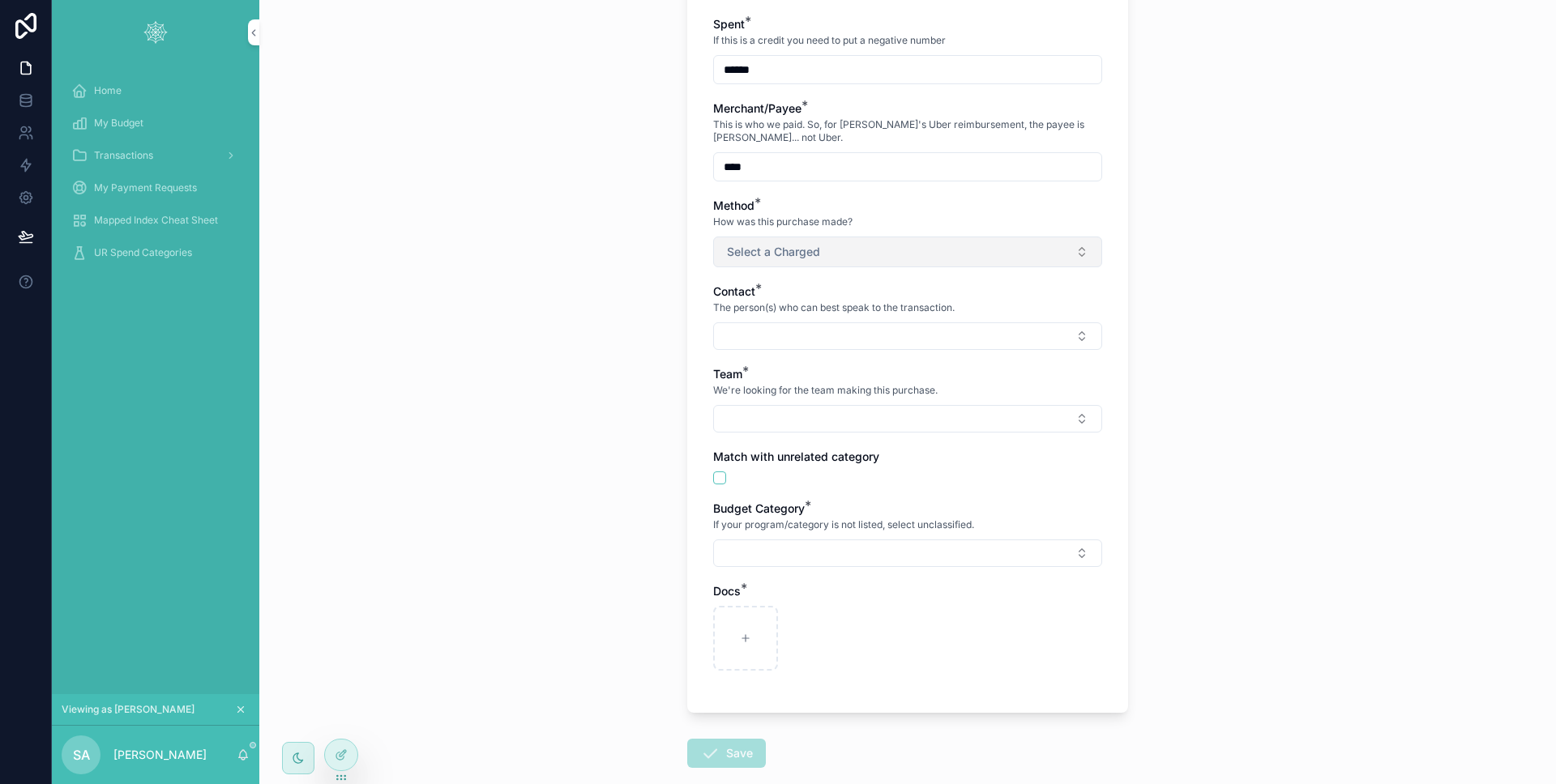
type input "****"
click at [775, 237] on button "Select a Charged" at bounding box center [907, 252] width 389 height 31
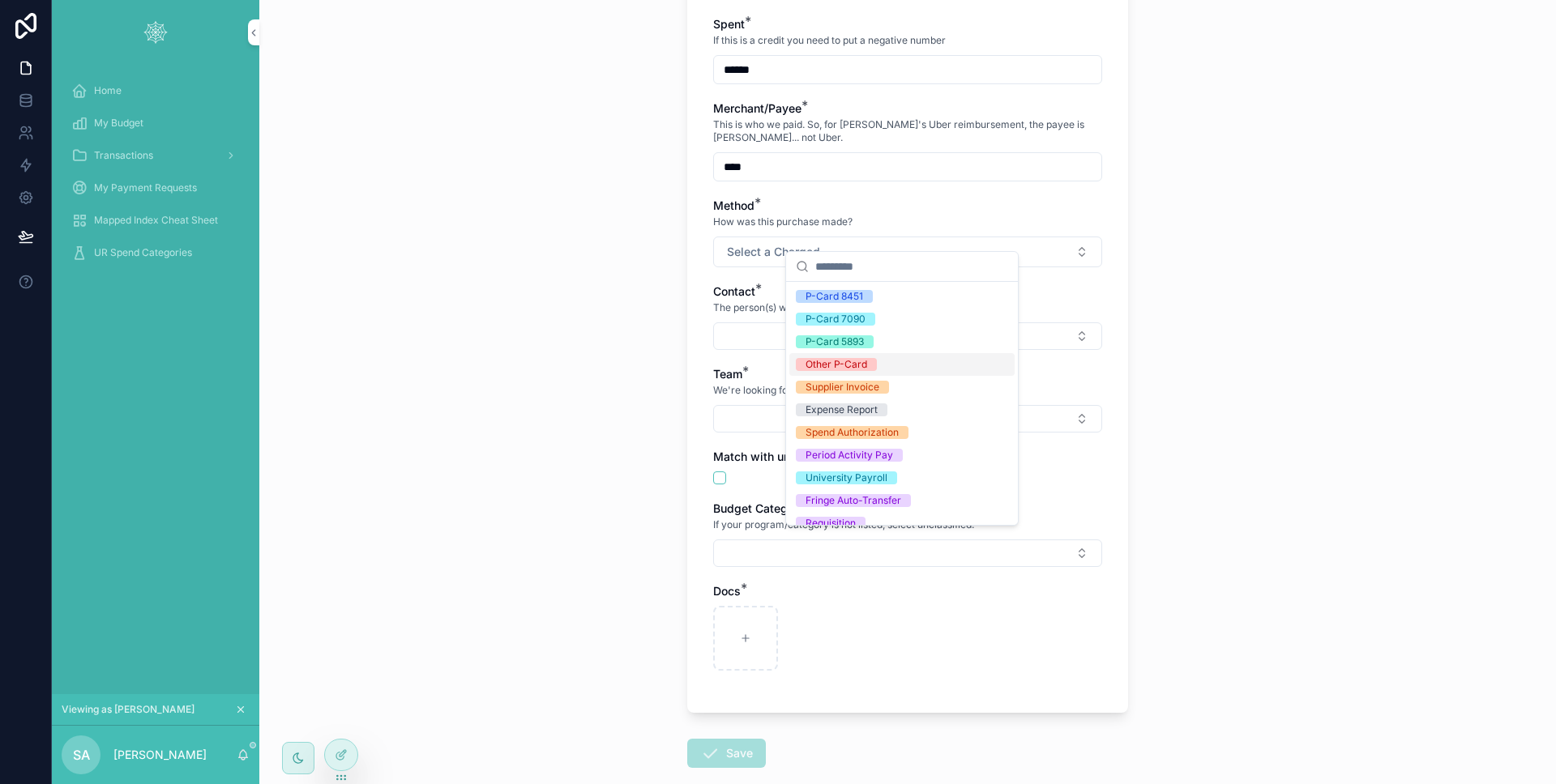
click at [839, 365] on div "Other P-Card" at bounding box center [836, 364] width 61 height 13
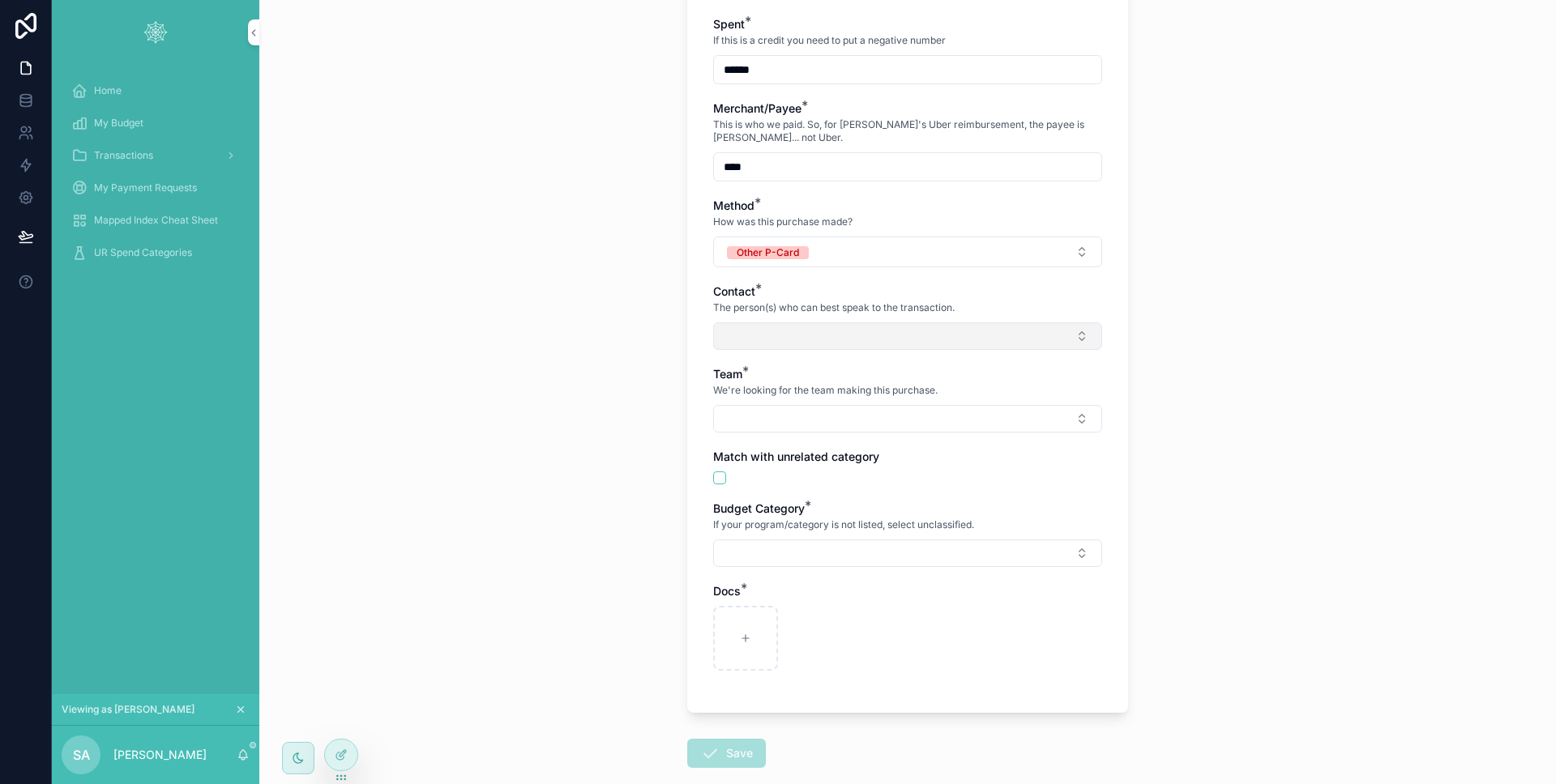
click at [767, 322] on button "Select Button" at bounding box center [907, 336] width 389 height 27
type input "*"
click at [767, 322] on button "Select Button" at bounding box center [907, 336] width 389 height 27
click at [773, 324] on button "Select Button" at bounding box center [907, 336] width 389 height 27
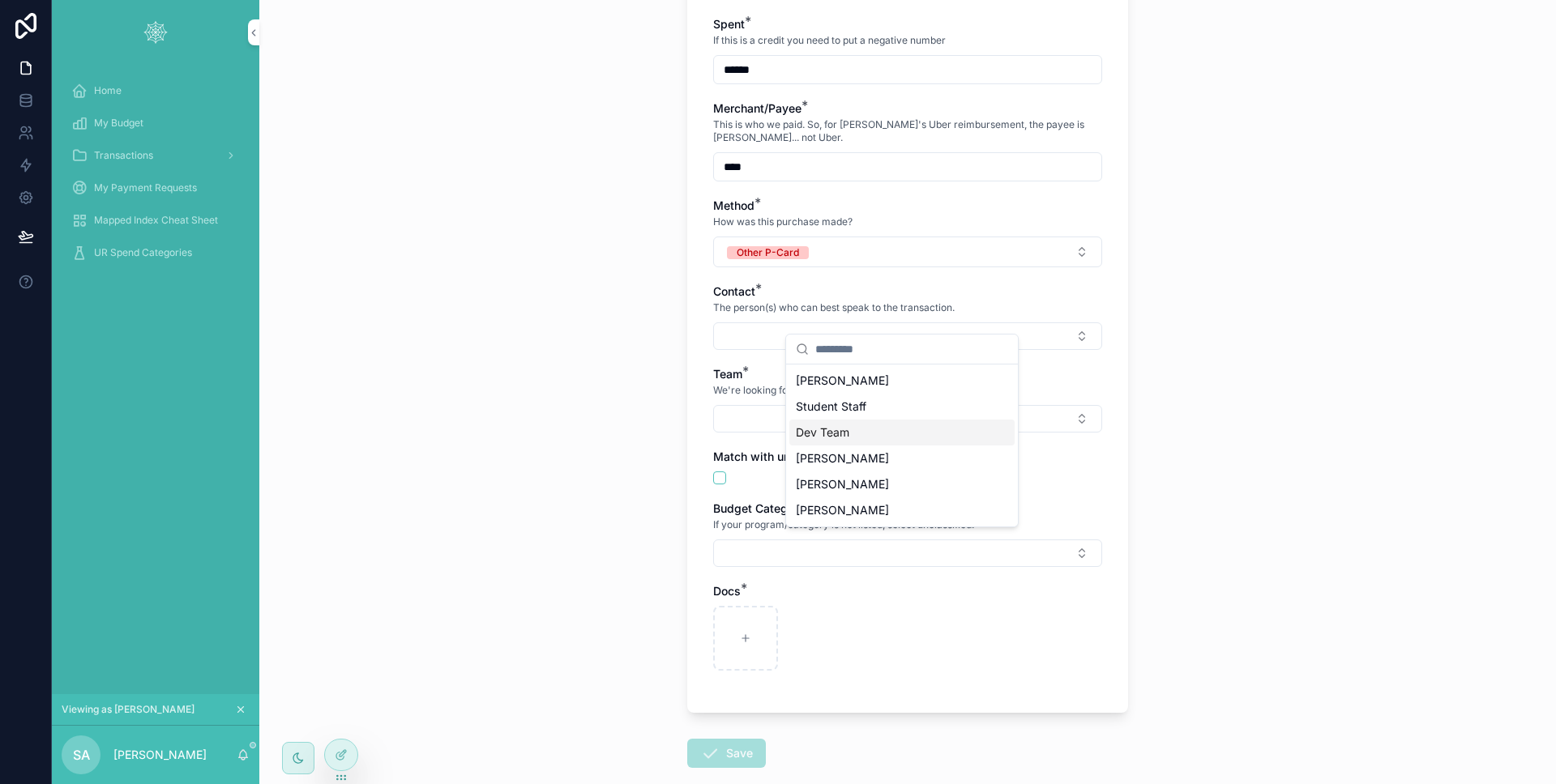
click at [899, 425] on div "Dev Team" at bounding box center [902, 433] width 225 height 26
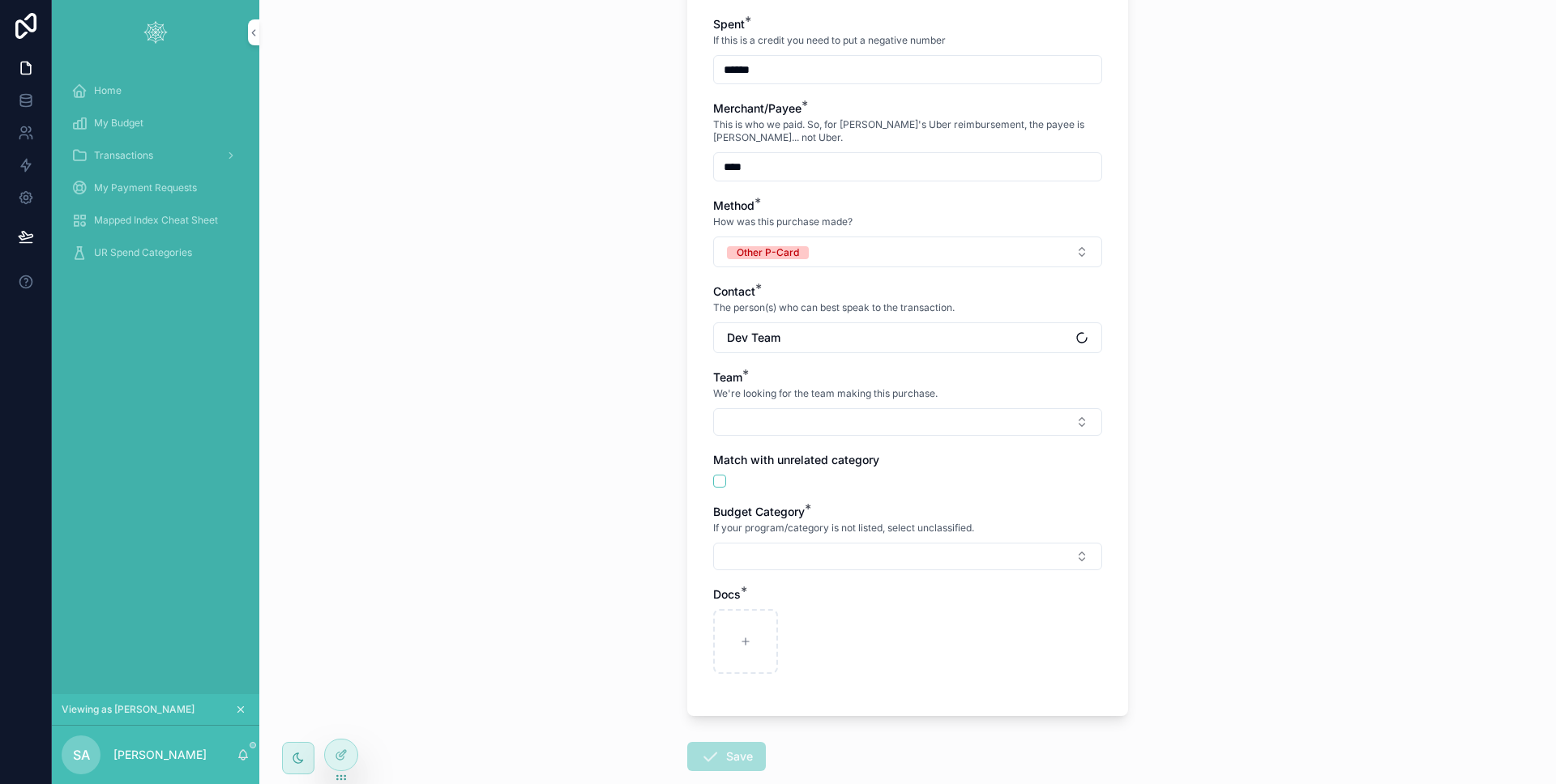
drag, startPoint x: 638, startPoint y: 415, endPoint x: 703, endPoint y: 419, distance: 65.1
click at [638, 415] on div "Back to My Transactions Transactions Create Transaction Create Transaction Plea…" at bounding box center [907, 392] width 1297 height 784
click at [752, 410] on button "Select Button" at bounding box center [907, 422] width 389 height 27
click at [848, 543] on div "FET" at bounding box center [902, 544] width 225 height 26
click at [782, 546] on button "Select Button" at bounding box center [907, 560] width 389 height 27
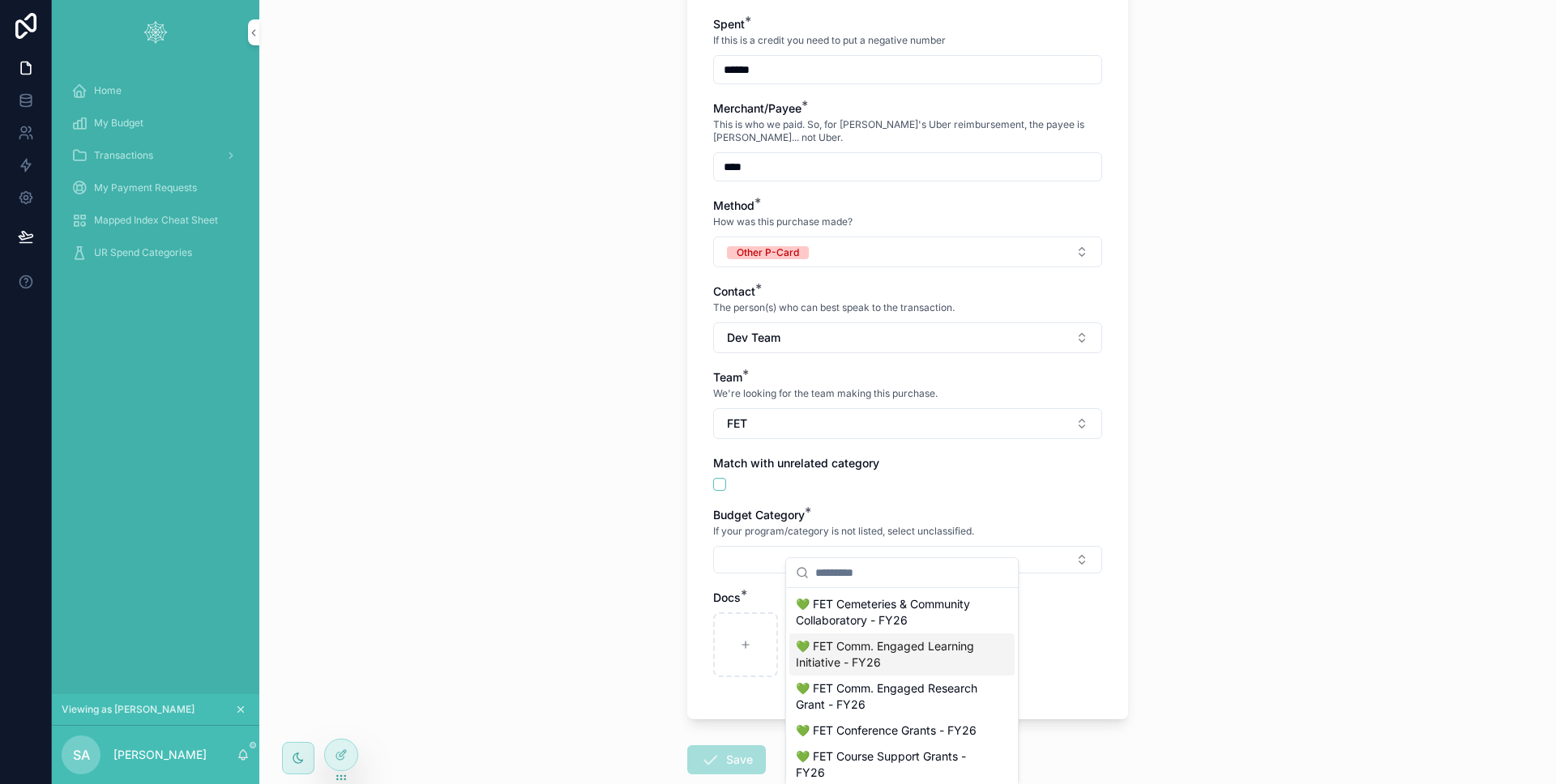
click at [858, 635] on div "💚 FET Comm. Engaged Learning Initiative - FY26" at bounding box center [902, 654] width 225 height 42
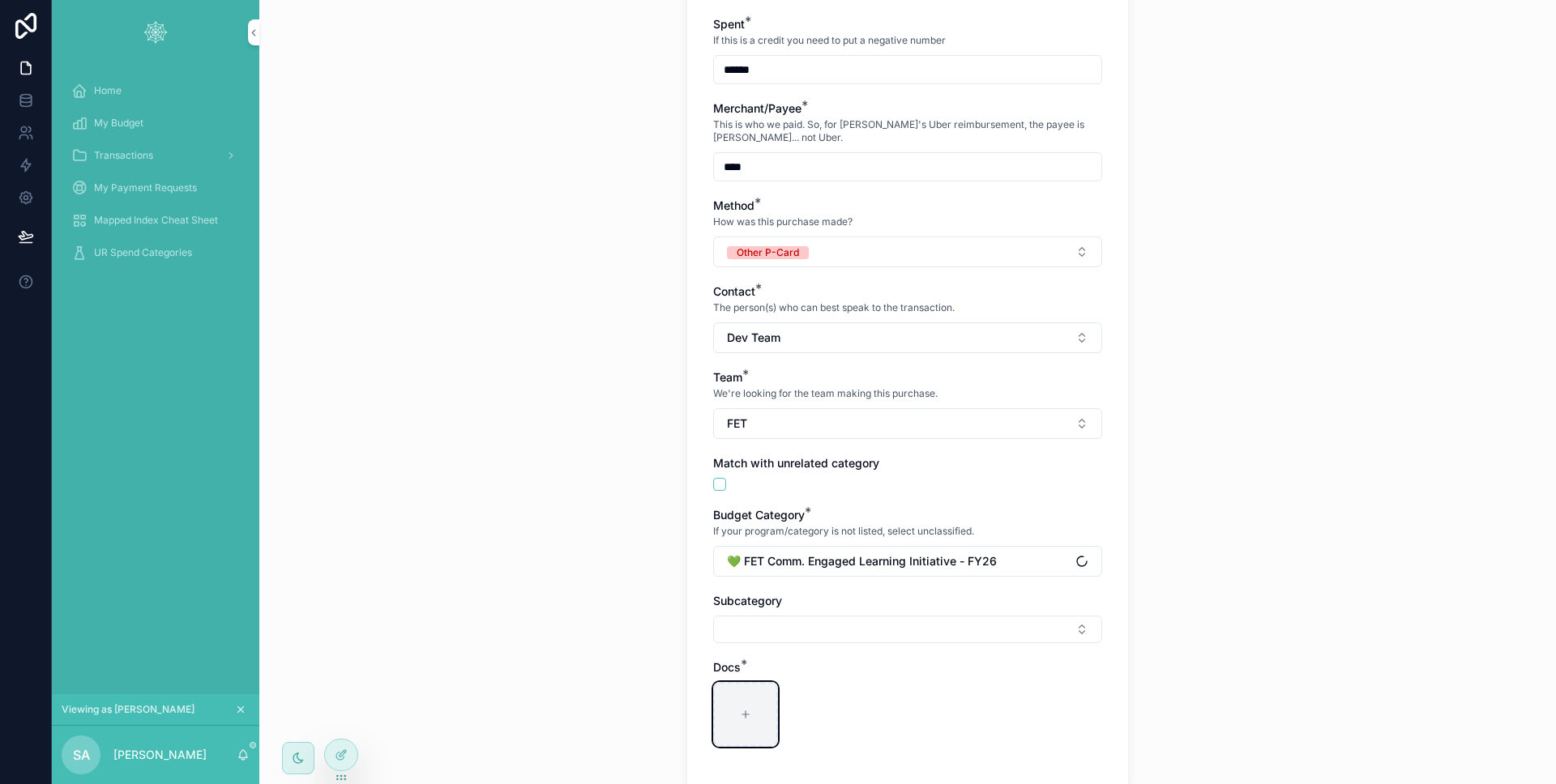
click at [752, 682] on div "scrollable content" at bounding box center [745, 714] width 65 height 65
type input "**********"
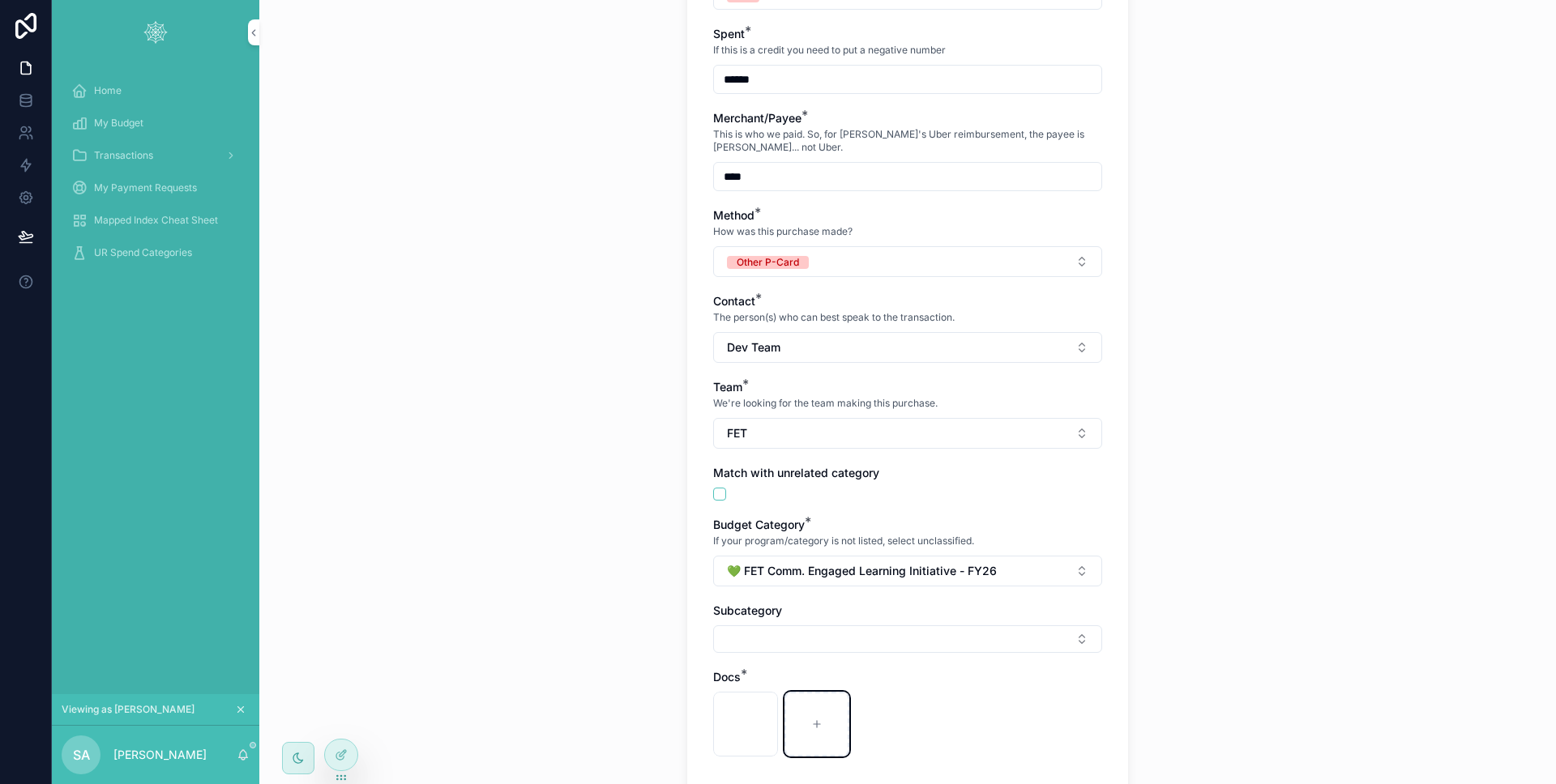
scroll to position [757, 0]
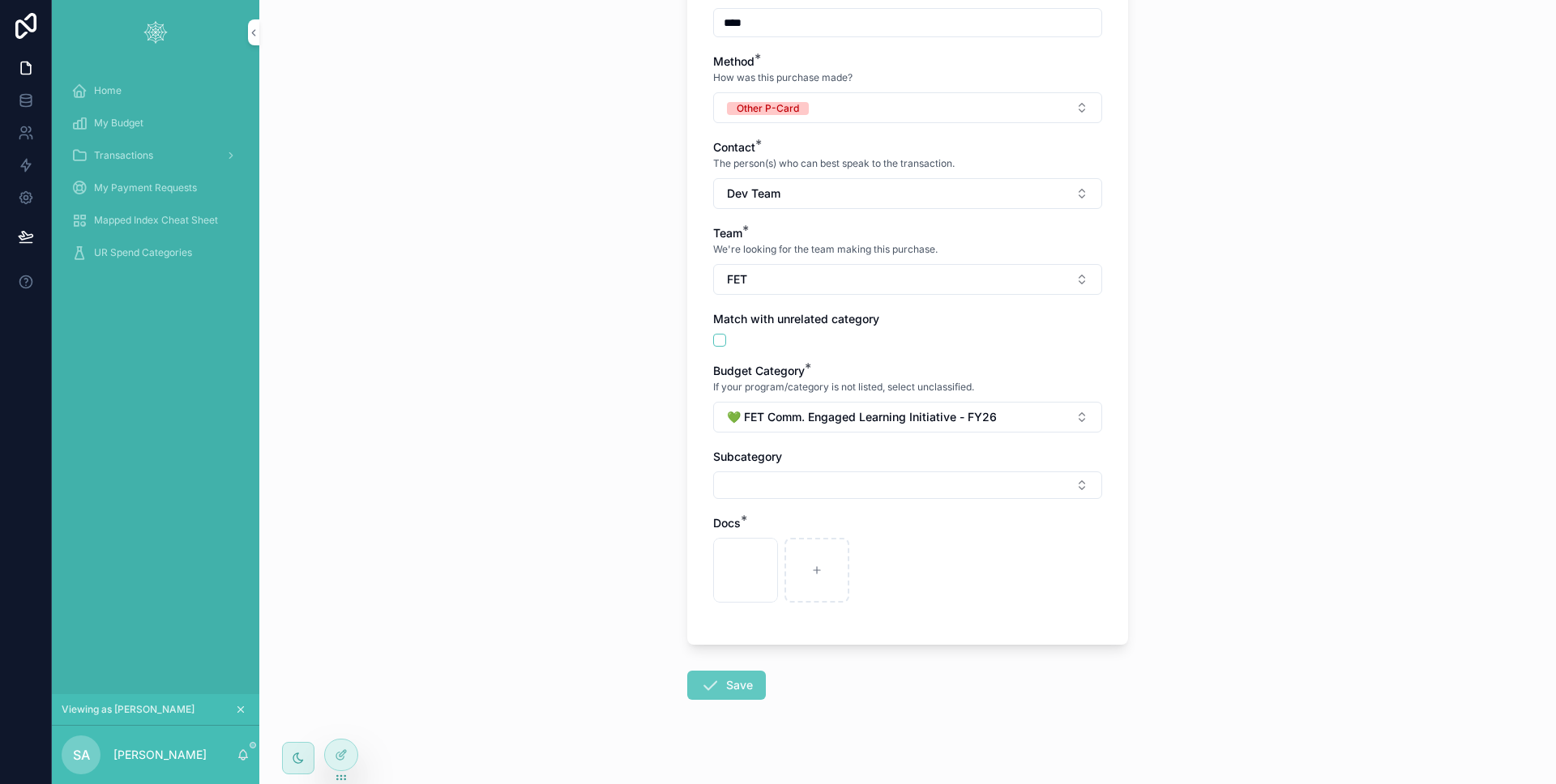
click at [709, 675] on icon "scrollable content" at bounding box center [709, 684] width 19 height 19
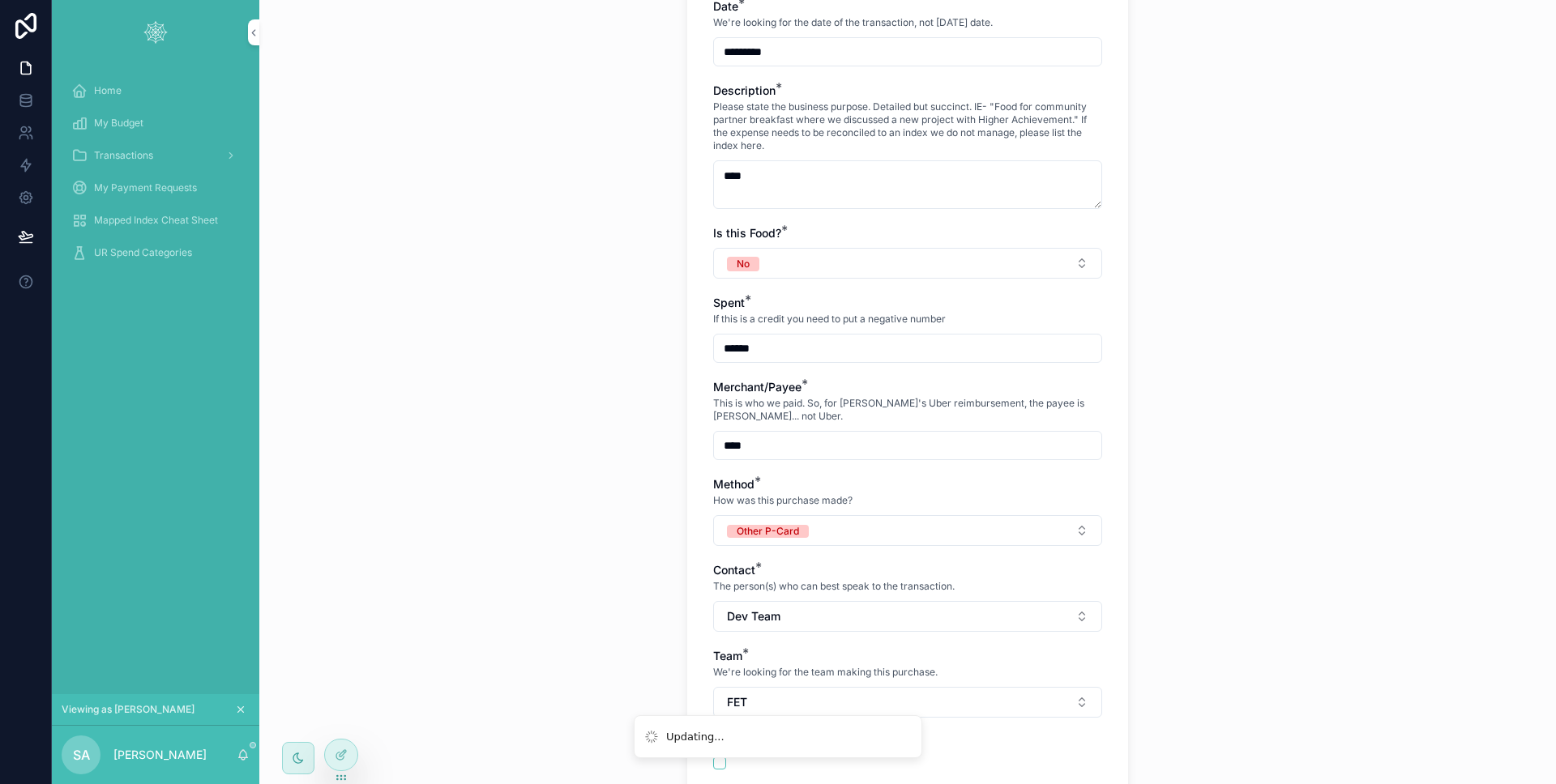
scroll to position [135, 0]
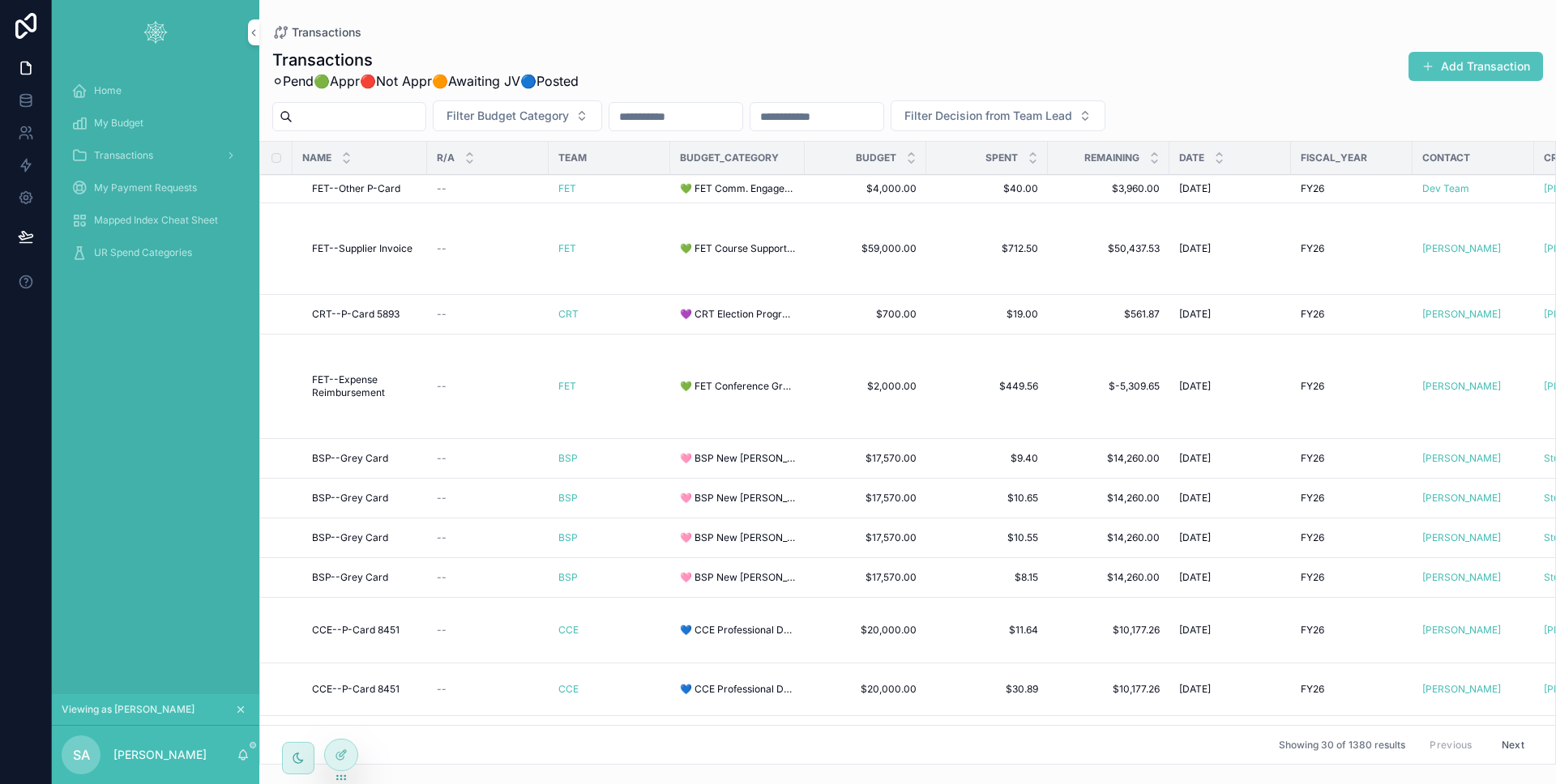
click at [135, 147] on div "Transactions" at bounding box center [156, 156] width 168 height 26
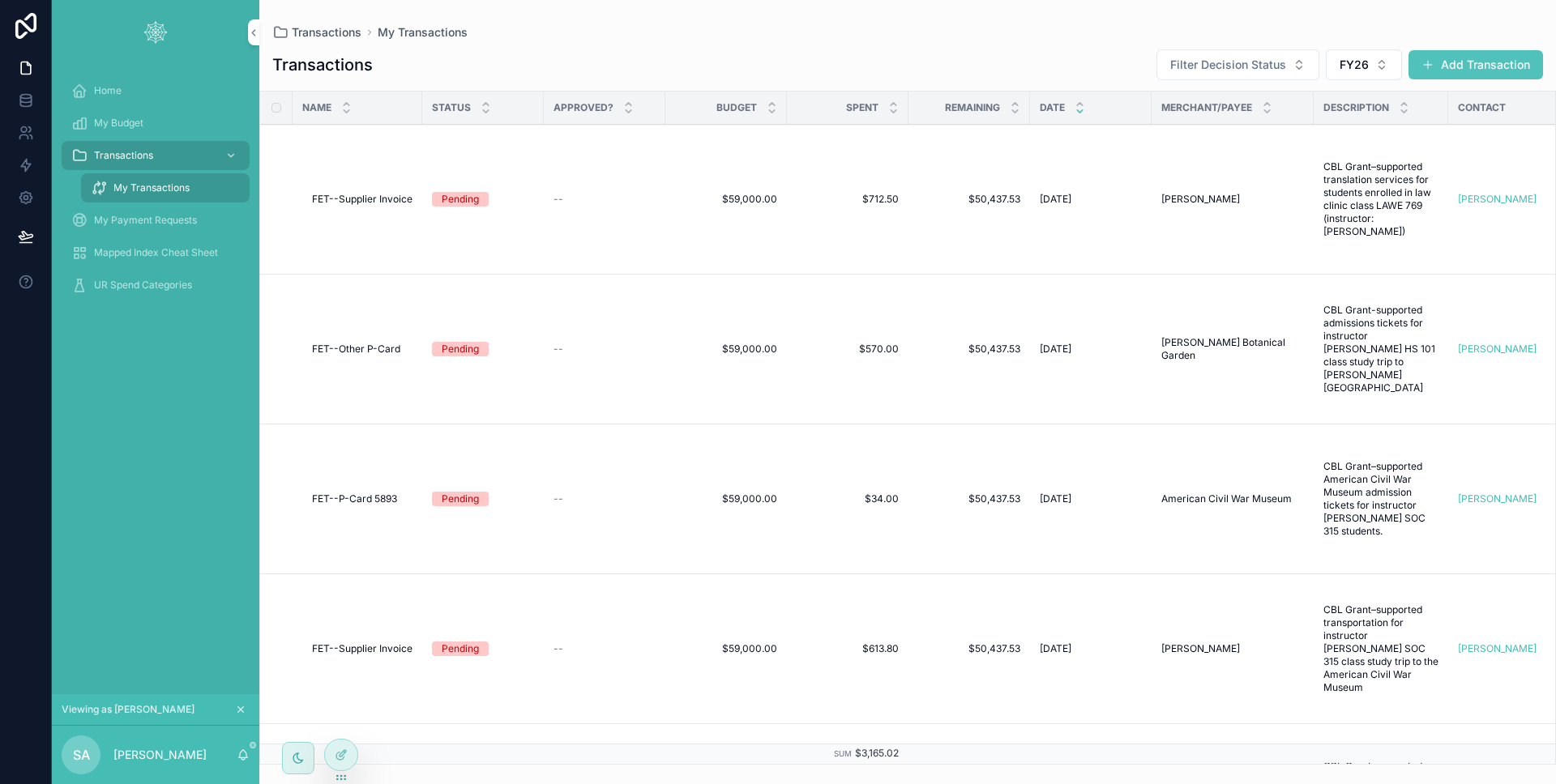
click at [0, 0] on div at bounding box center [0, 0] width 0 height 0
click at [251, 745] on span "scrollable content" at bounding box center [253, 745] width 6 height 6
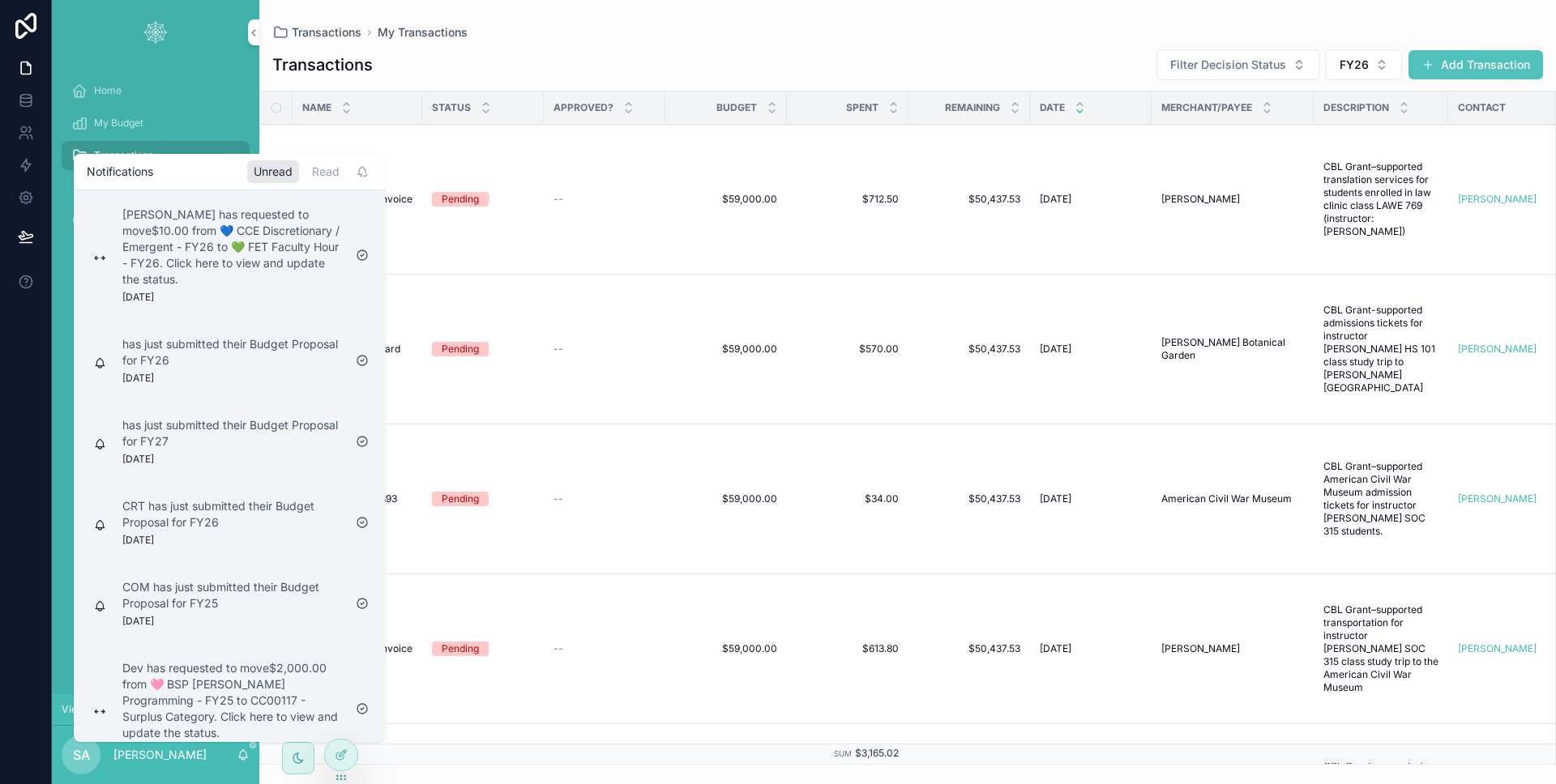
click at [28, 385] on div at bounding box center [26, 392] width 52 height 784
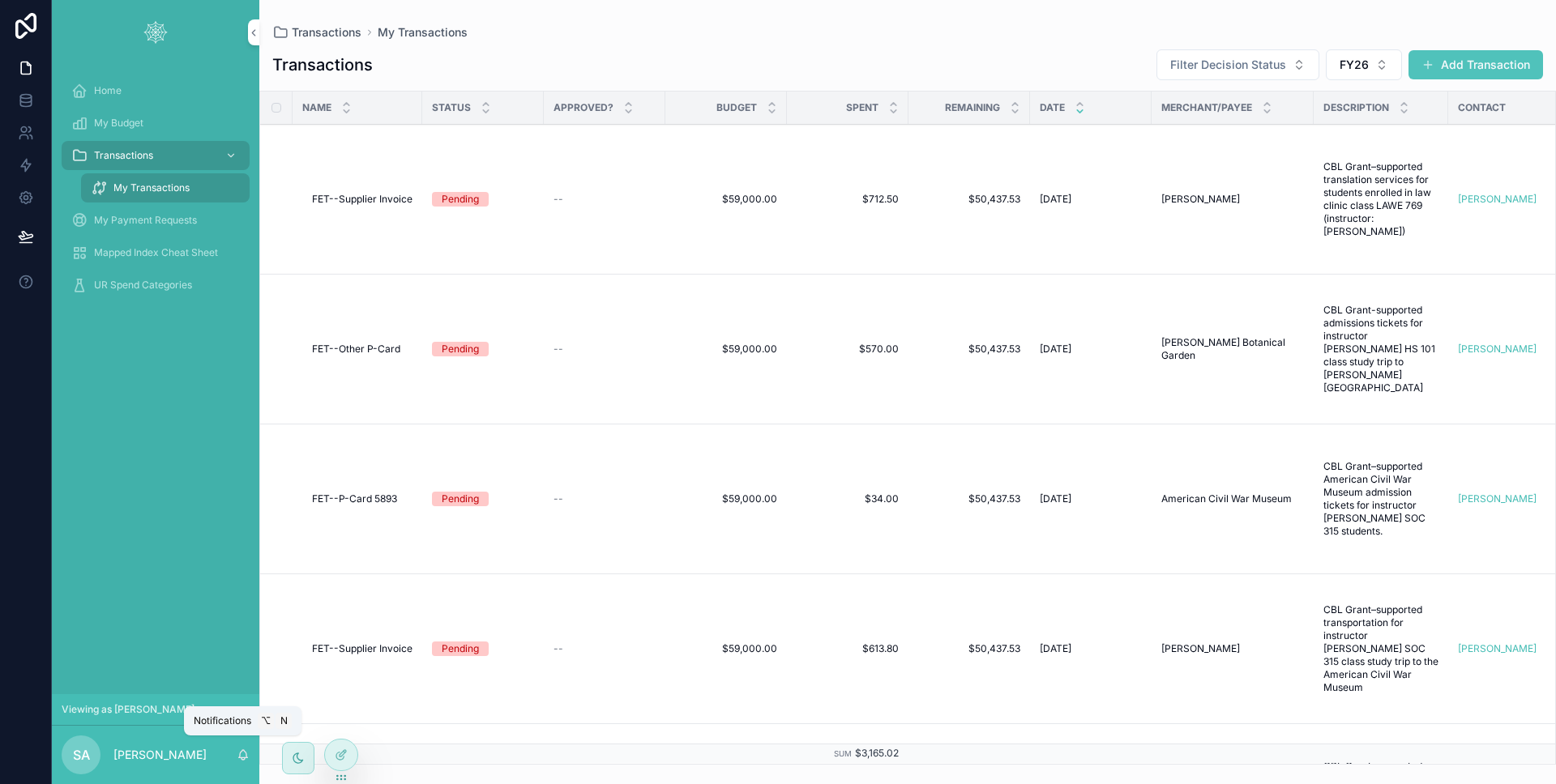
click at [243, 750] on icon "scrollable content" at bounding box center [243, 754] width 9 height 7
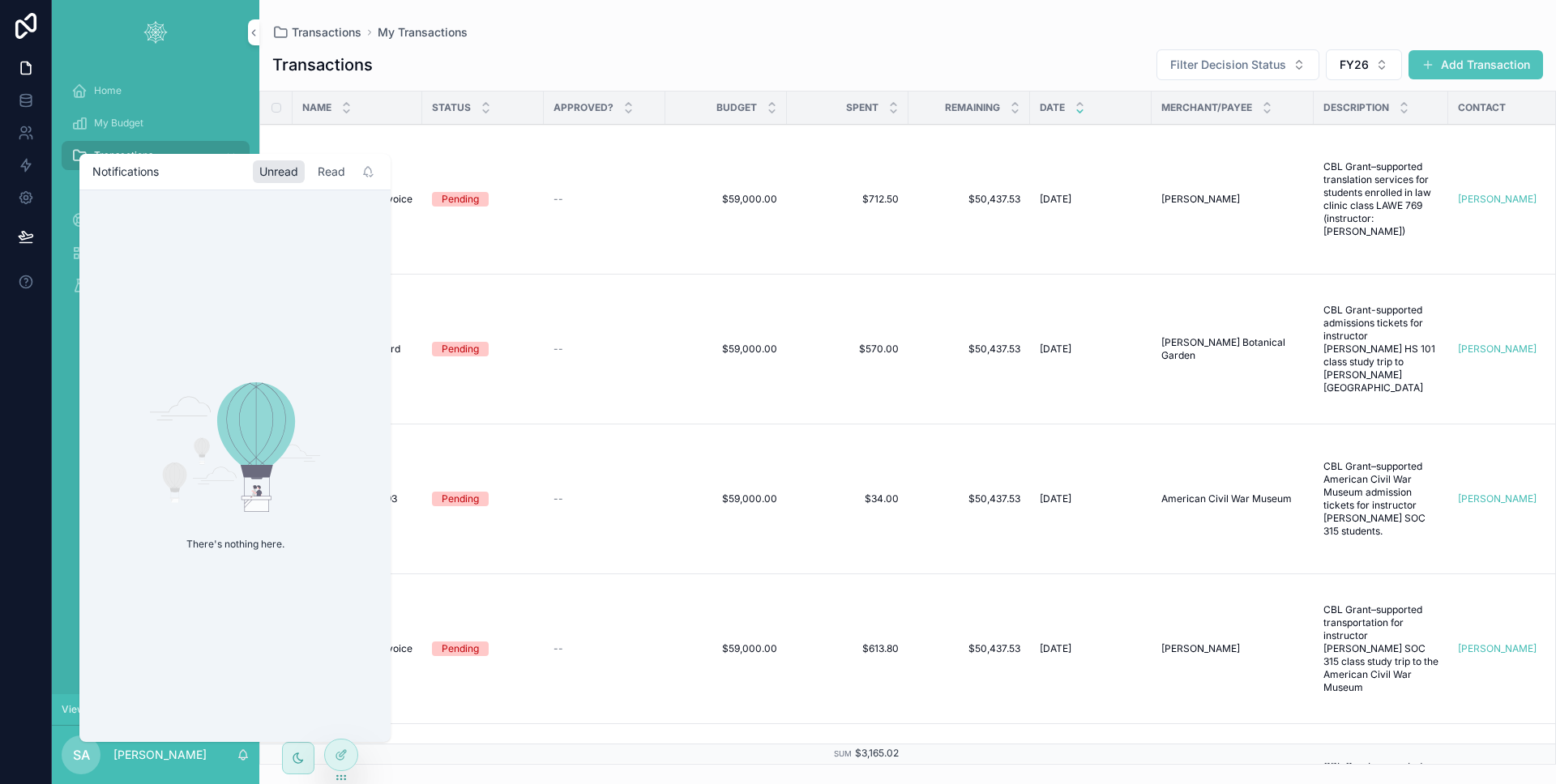
click at [340, 173] on div "Read" at bounding box center [331, 171] width 40 height 23
click at [283, 180] on div "Unread" at bounding box center [278, 171] width 52 height 23
click at [223, 770] on div "SA Sarah Adams" at bounding box center [156, 755] width 208 height 59
